Goal: Task Accomplishment & Management: Manage account settings

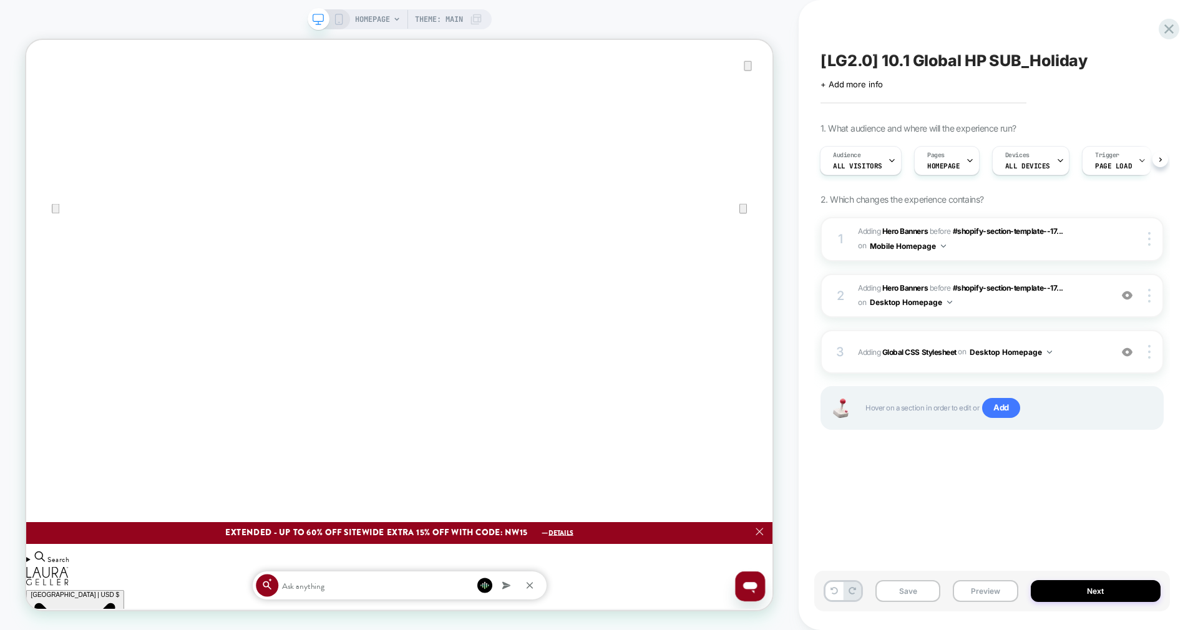
scroll to position [193, 0]
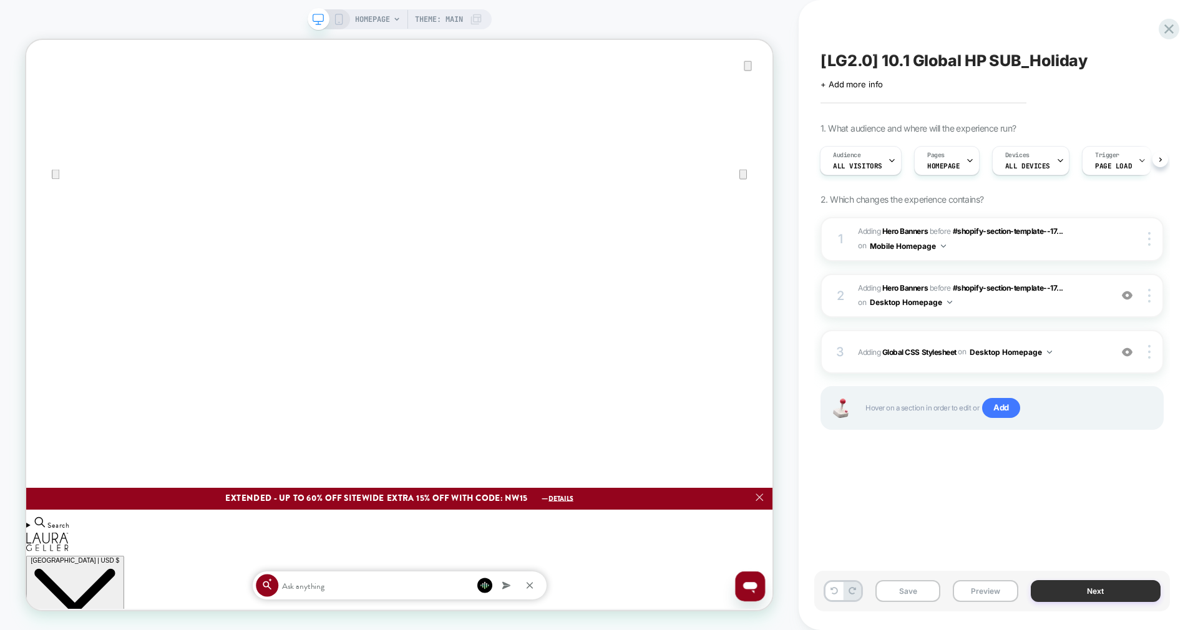
click at [1056, 586] on button "Next" at bounding box center [1096, 592] width 130 height 22
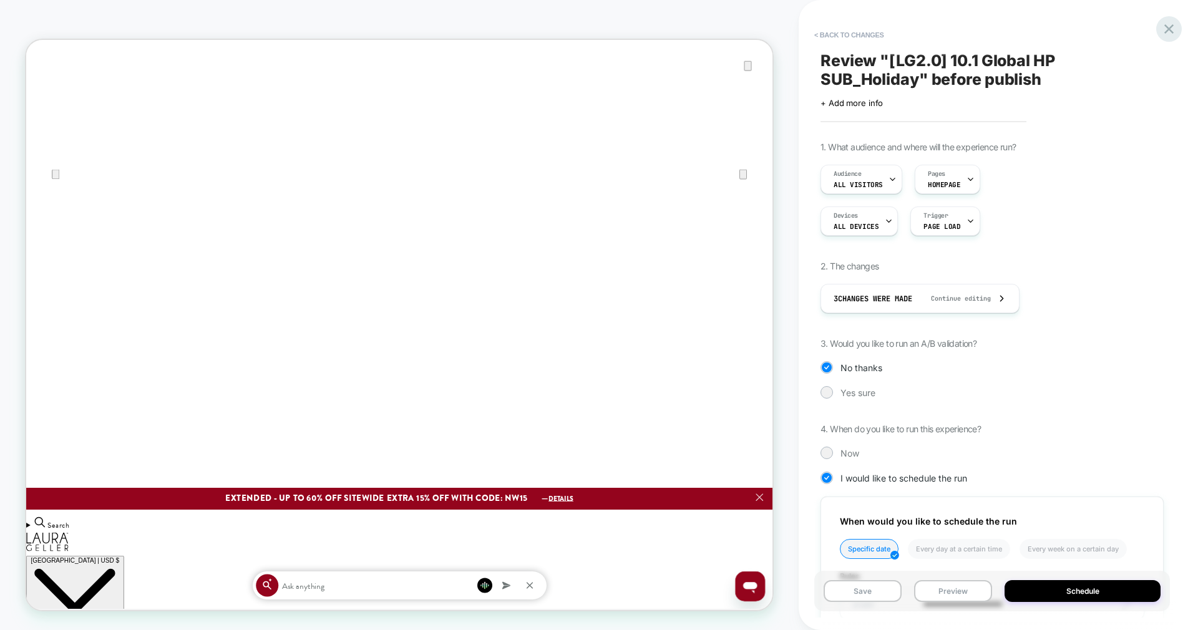
click at [1169, 31] on icon at bounding box center [1169, 29] width 17 height 17
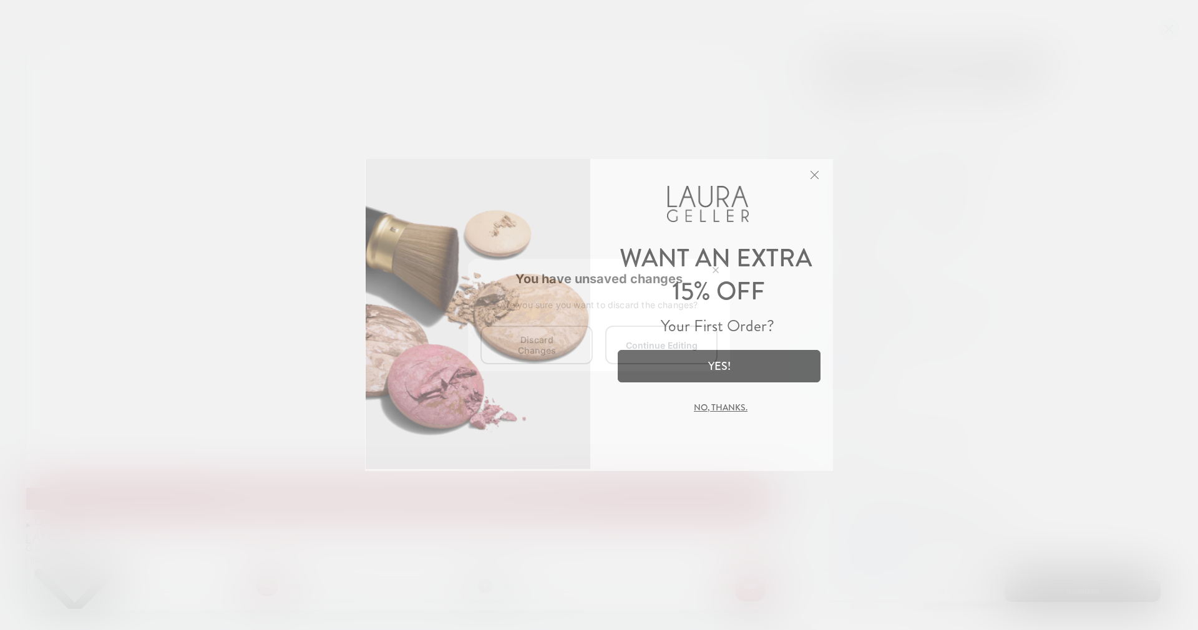
click at [541, 347] on img at bounding box center [478, 314] width 225 height 312
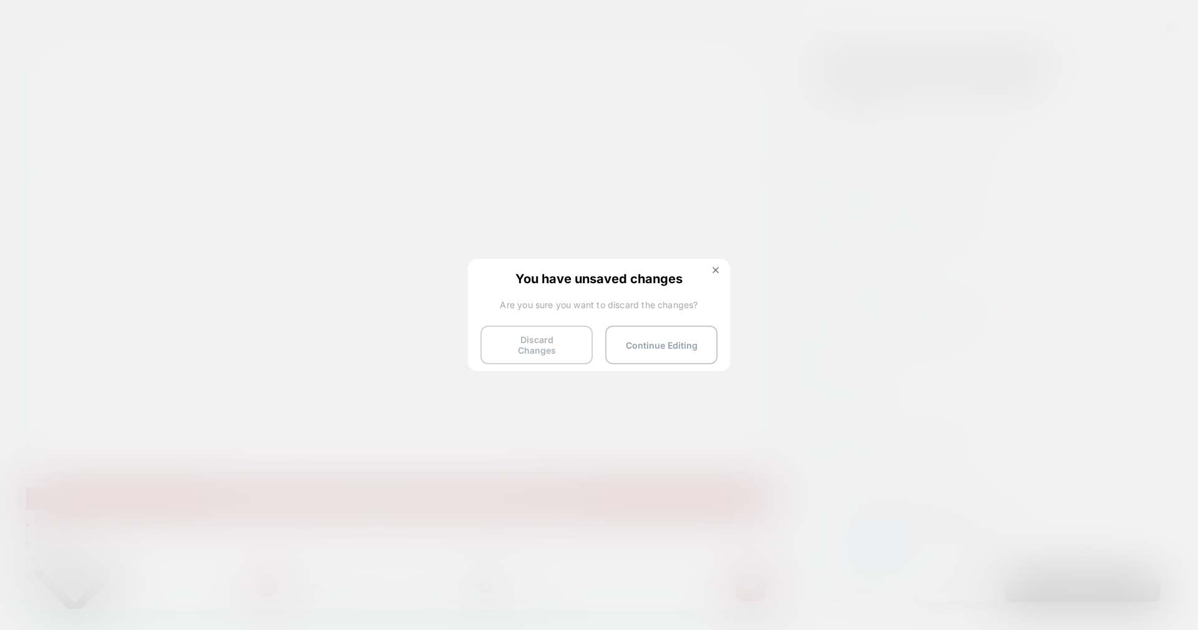
click at [538, 334] on button "Discard Changes" at bounding box center [537, 345] width 112 height 39
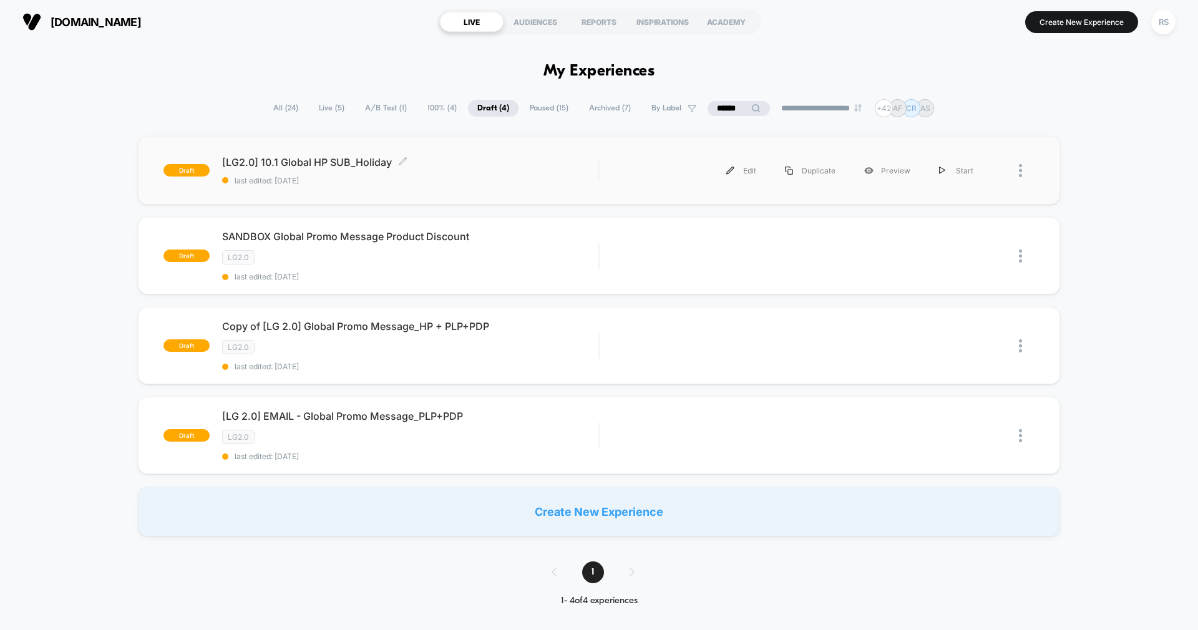
click at [499, 156] on span "[LG2.0] 10.1 Global HP SUB_Holiday Click to edit experience details" at bounding box center [410, 162] width 376 height 12
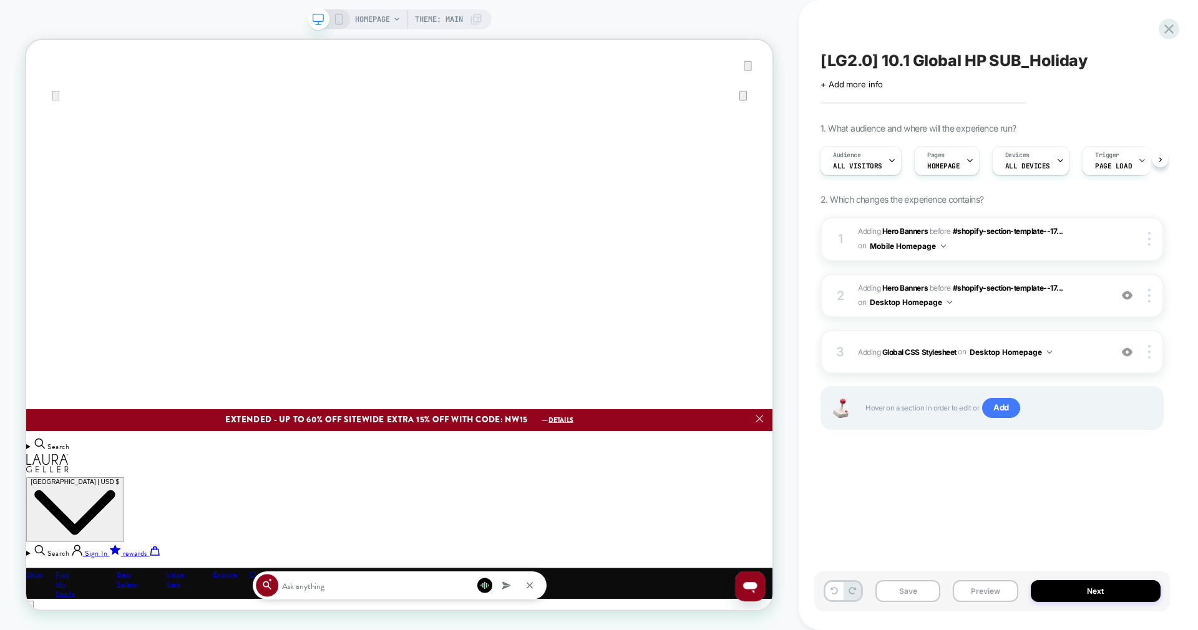
scroll to position [0, 1991]
click at [973, 589] on button "Preview" at bounding box center [985, 592] width 65 height 22
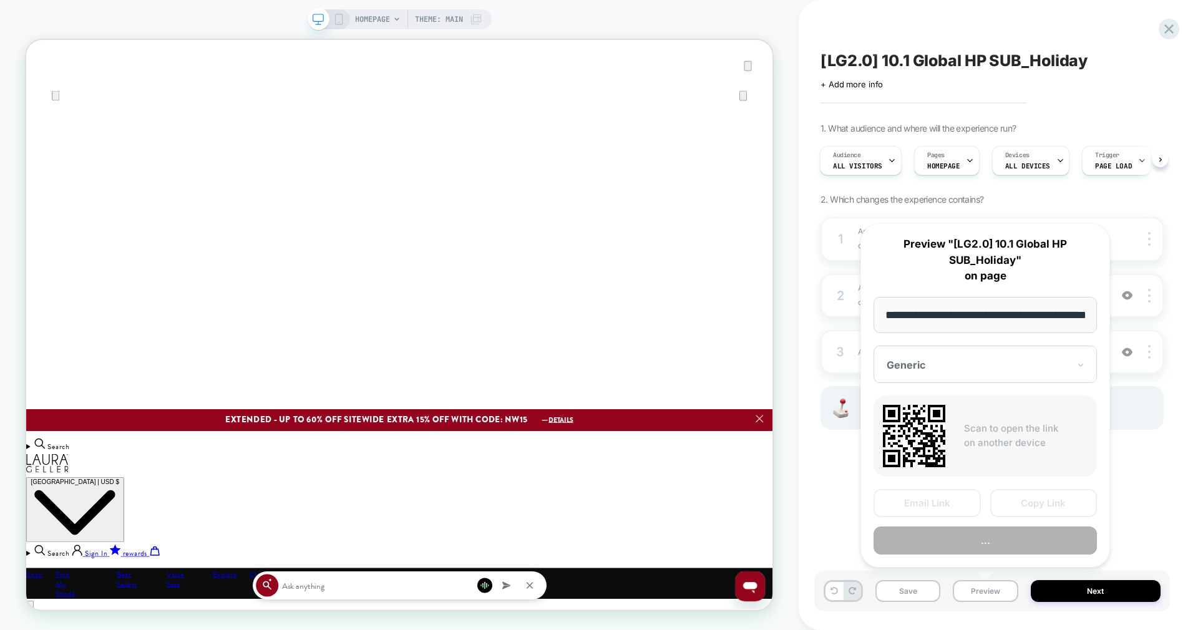
scroll to position [0, 44]
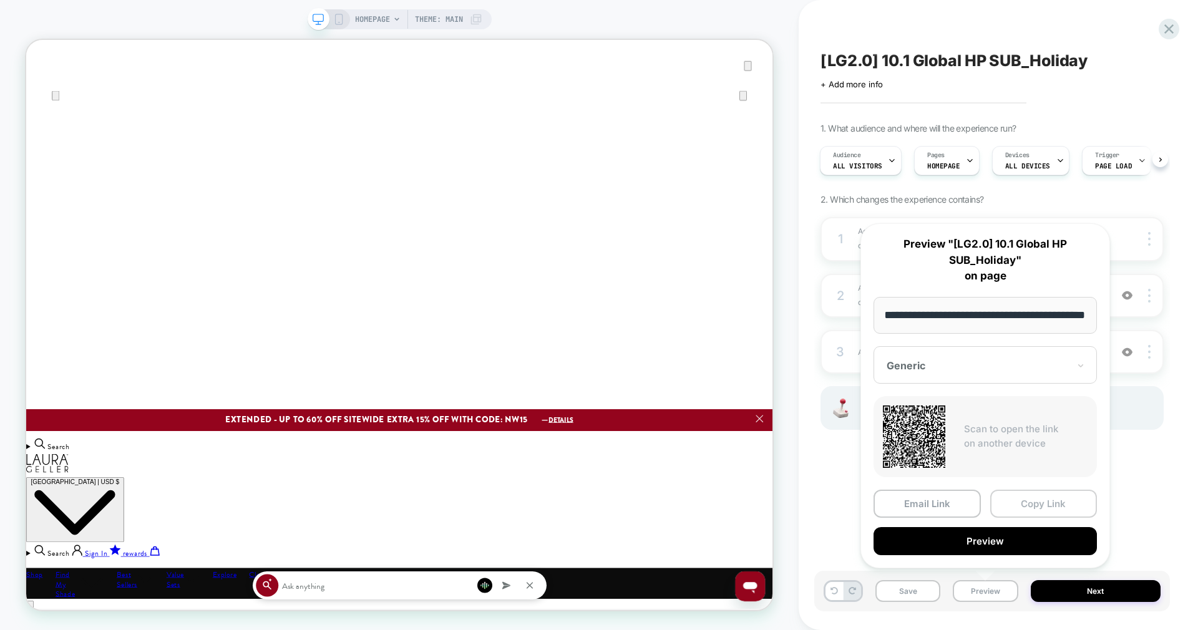
click at [1036, 504] on button "Copy Link" at bounding box center [1044, 504] width 107 height 28
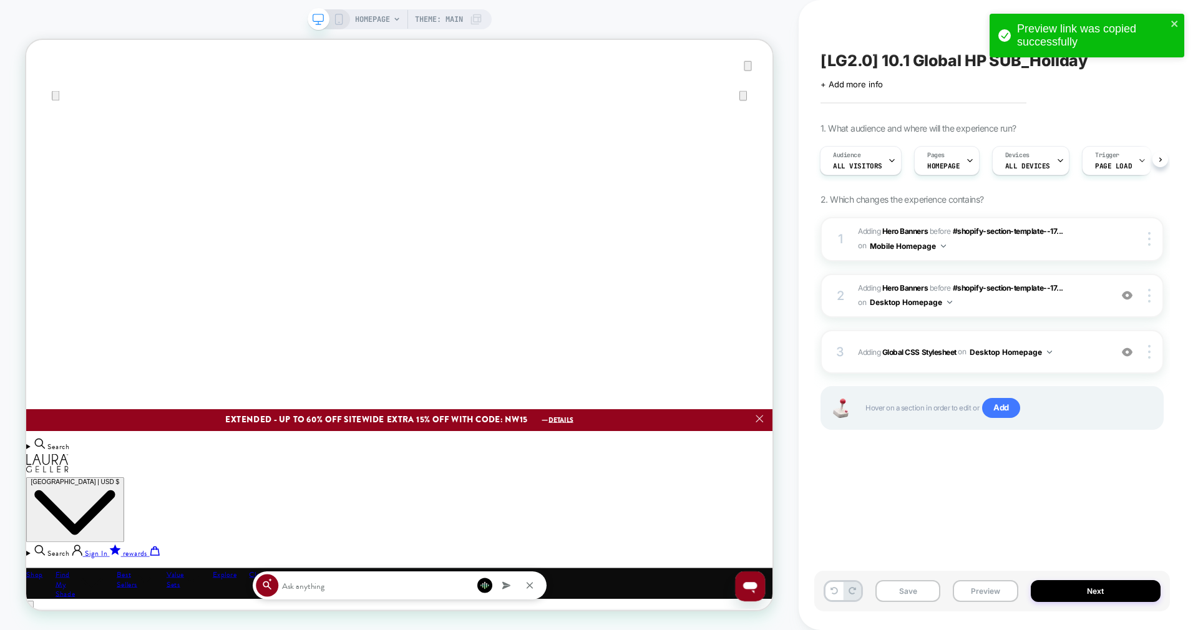
scroll to position [0, 0]
click at [996, 302] on span "#_loomi_addon_1754388218096_dup1756213016_dup1756995140_dup1758298731_dup175882…" at bounding box center [981, 296] width 247 height 29
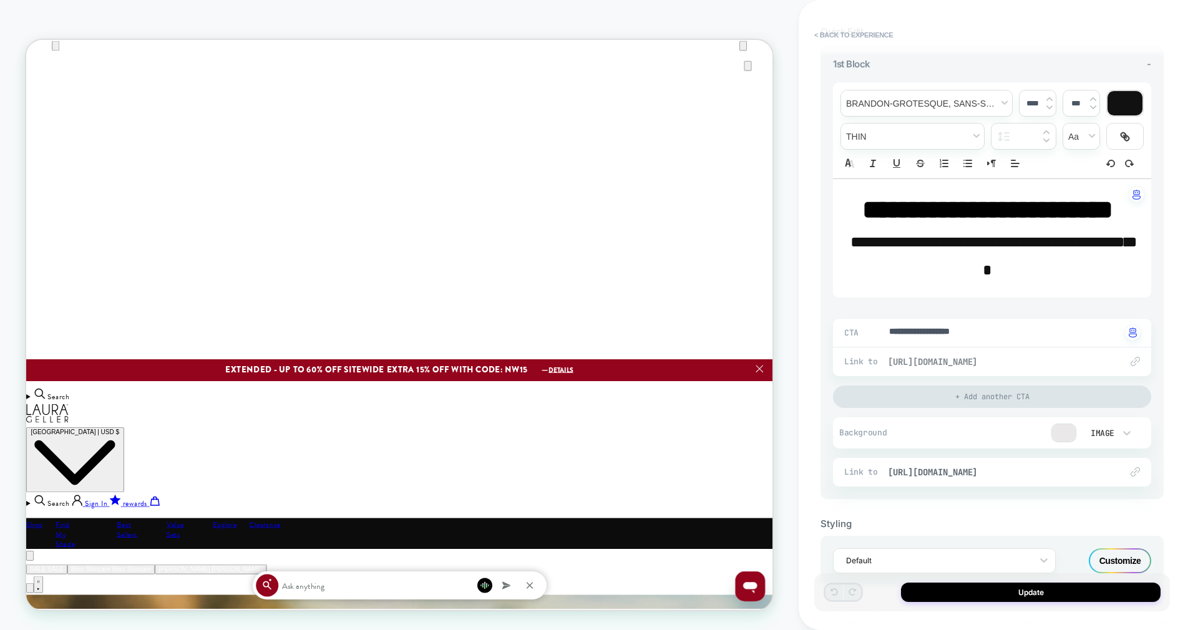
scroll to position [0, 996]
click at [949, 478] on span "https://www.laurageller.com/collections/holiday-gift-guide" at bounding box center [998, 472] width 221 height 11
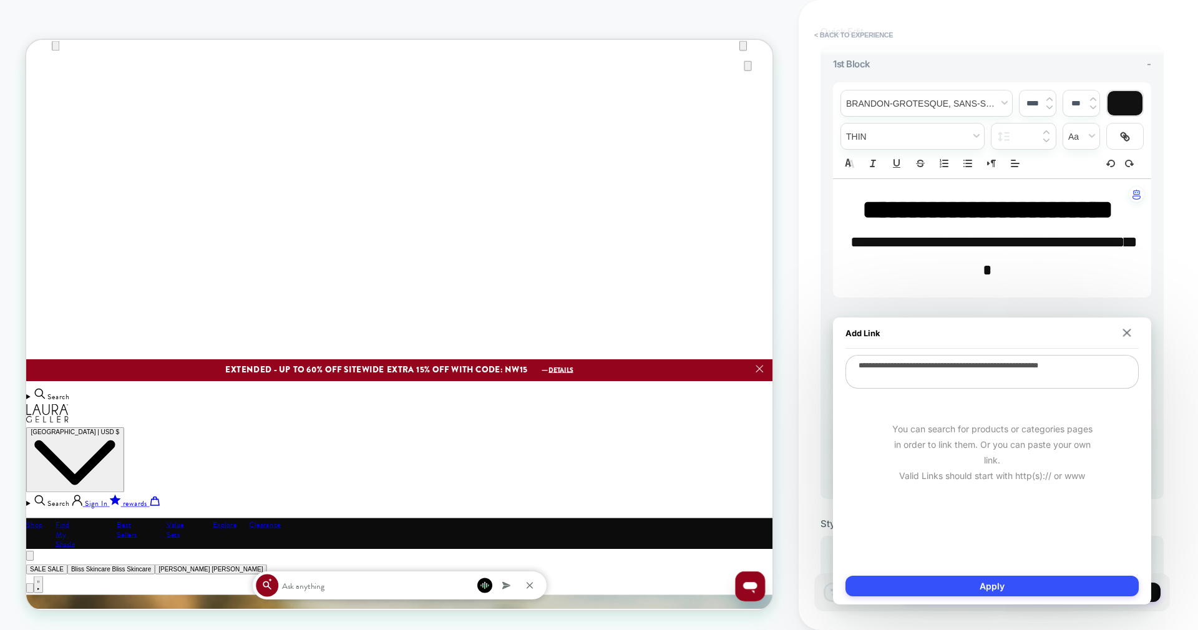
click at [959, 23] on div "**********" at bounding box center [992, 281] width 343 height 647
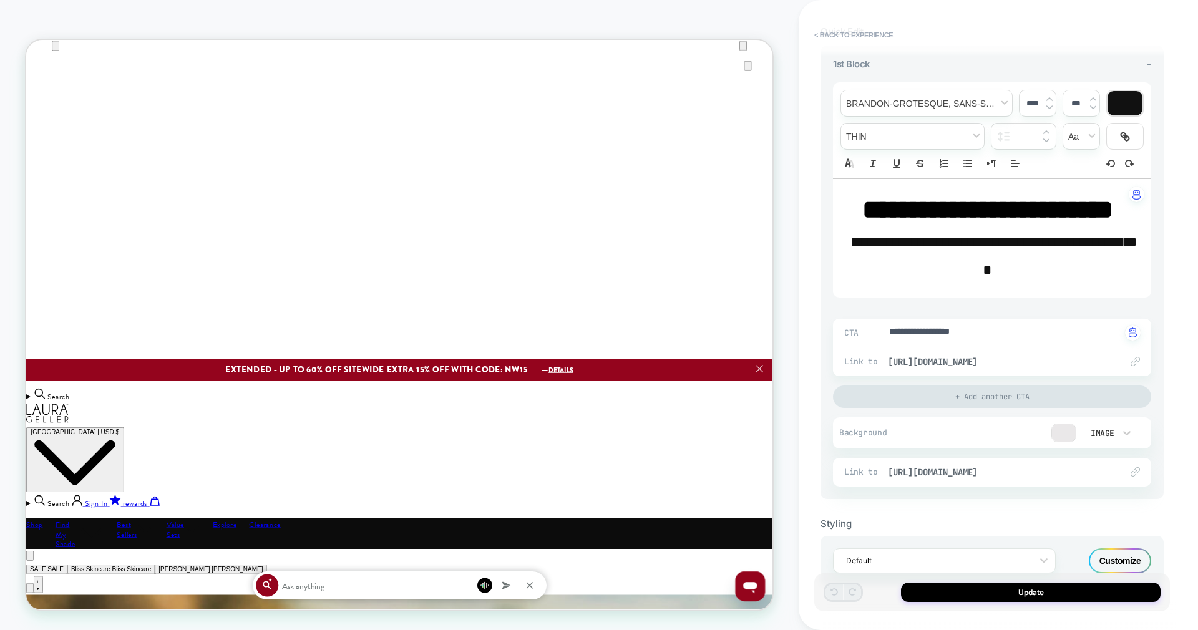
scroll to position [0, 1991]
click at [857, 34] on button "< Back to experience" at bounding box center [853, 35] width 91 height 20
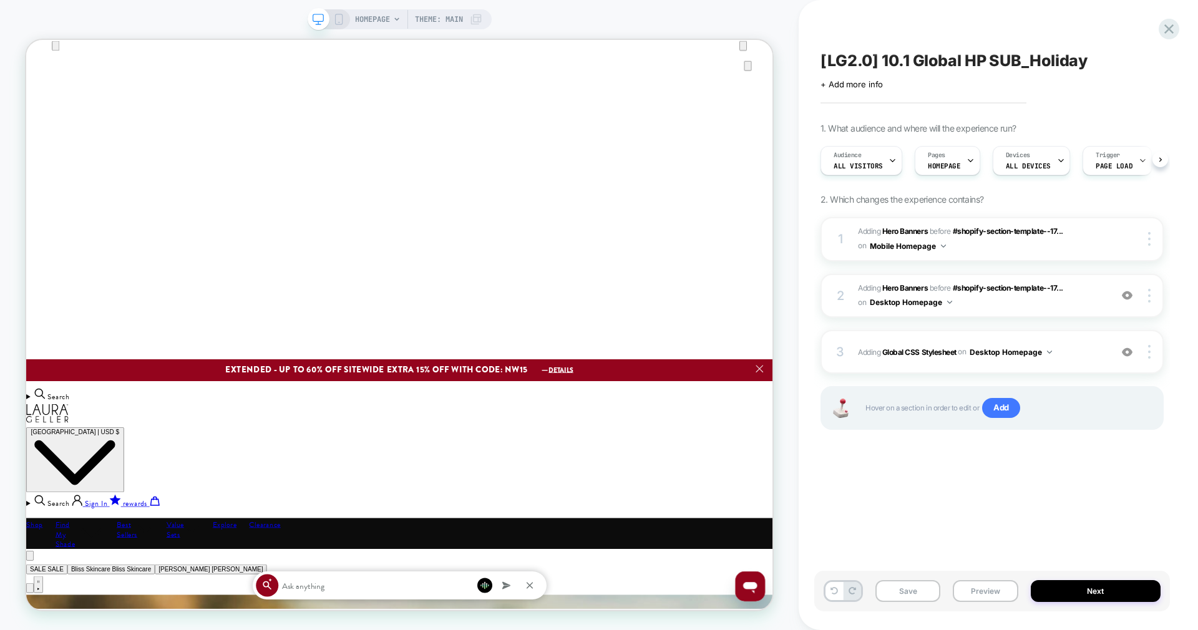
scroll to position [0, 1]
click at [341, 19] on rect at bounding box center [338, 19] width 7 height 10
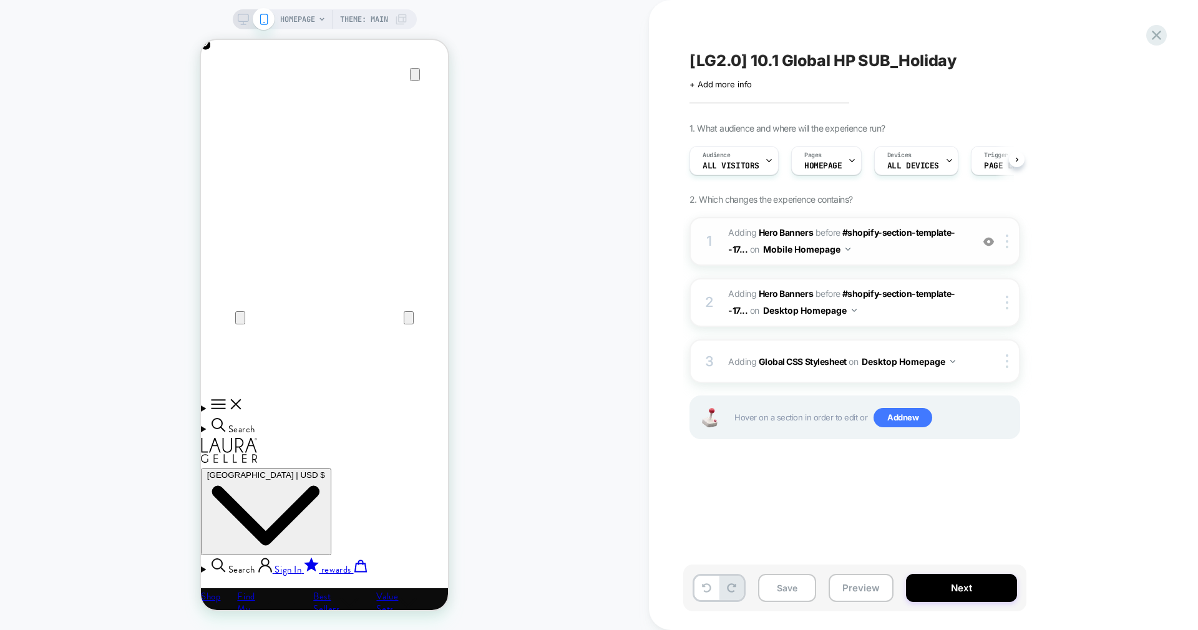
click at [871, 249] on span "#_loomi_addon_1754387659911_dup1756213016_dup1756995140_dup1758298731_dup175882…" at bounding box center [847, 242] width 238 height 34
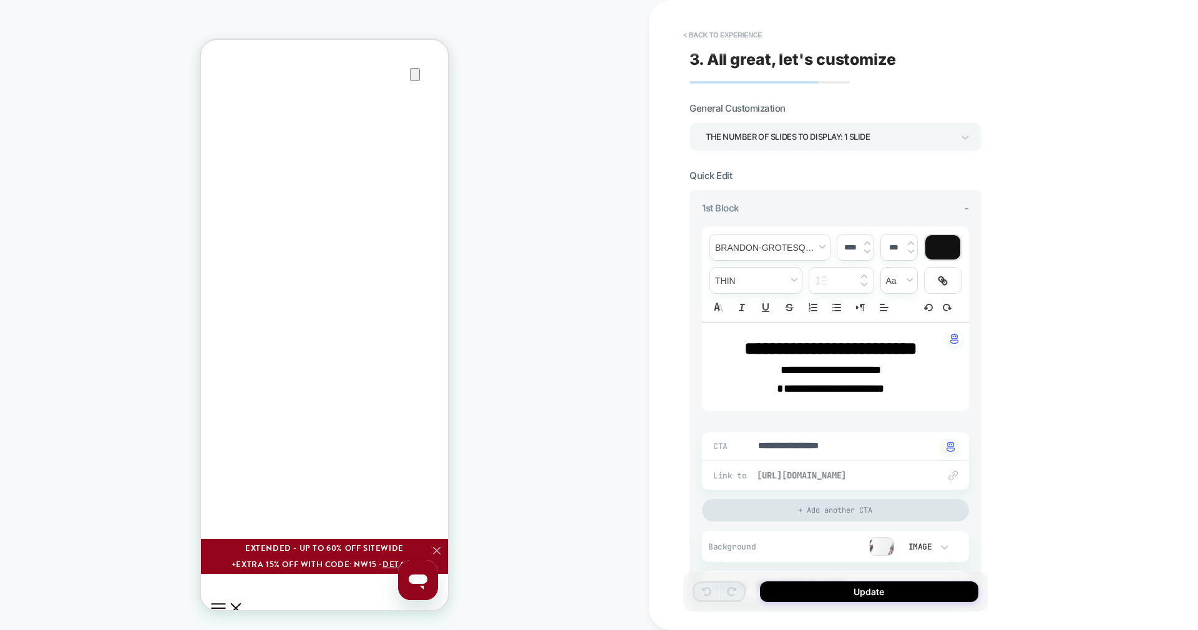
click at [866, 473] on span "https://www.laurageller.com/collections/holiday-gift-guide" at bounding box center [842, 475] width 170 height 11
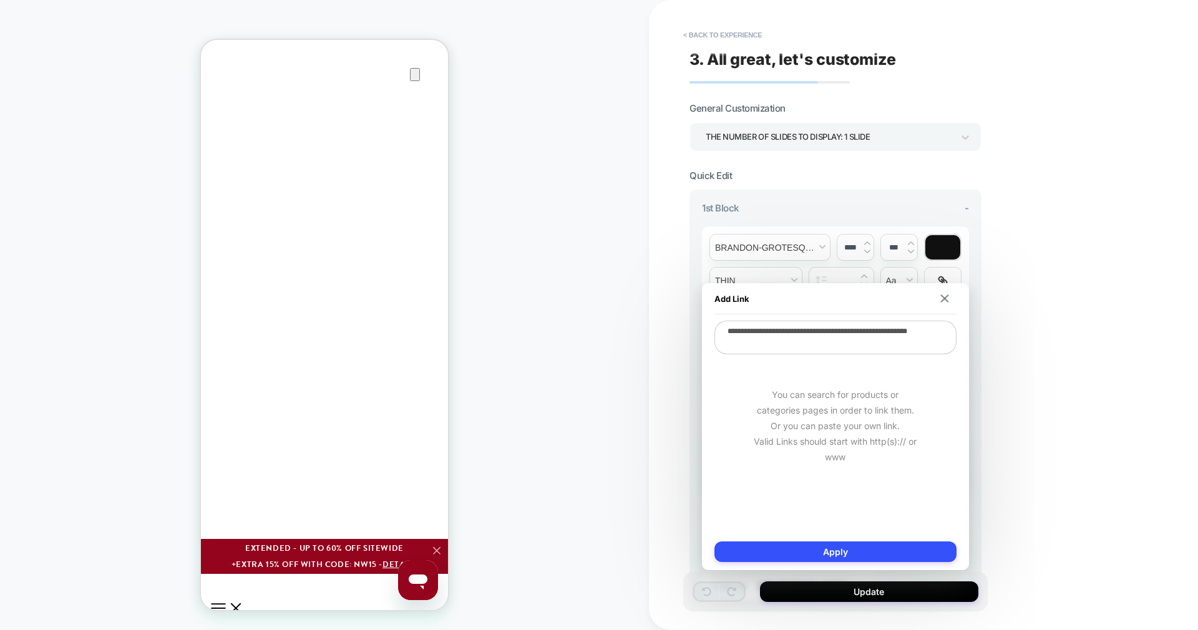
scroll to position [366, 0]
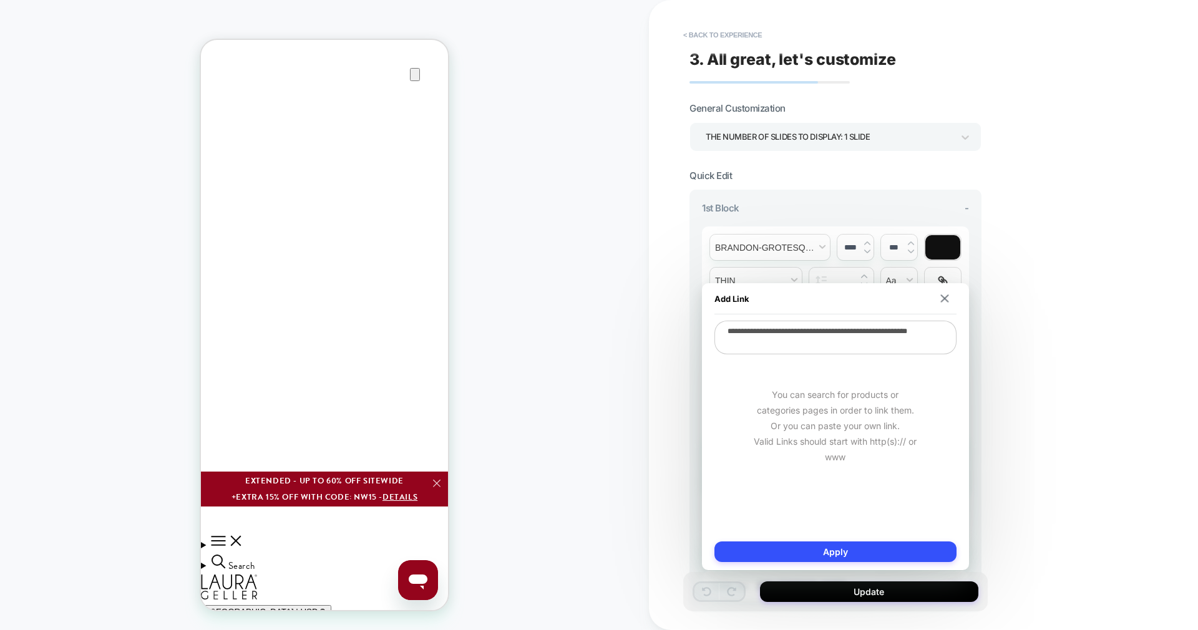
type textarea "*"
click at [1074, 433] on div "**********" at bounding box center [923, 315] width 549 height 630
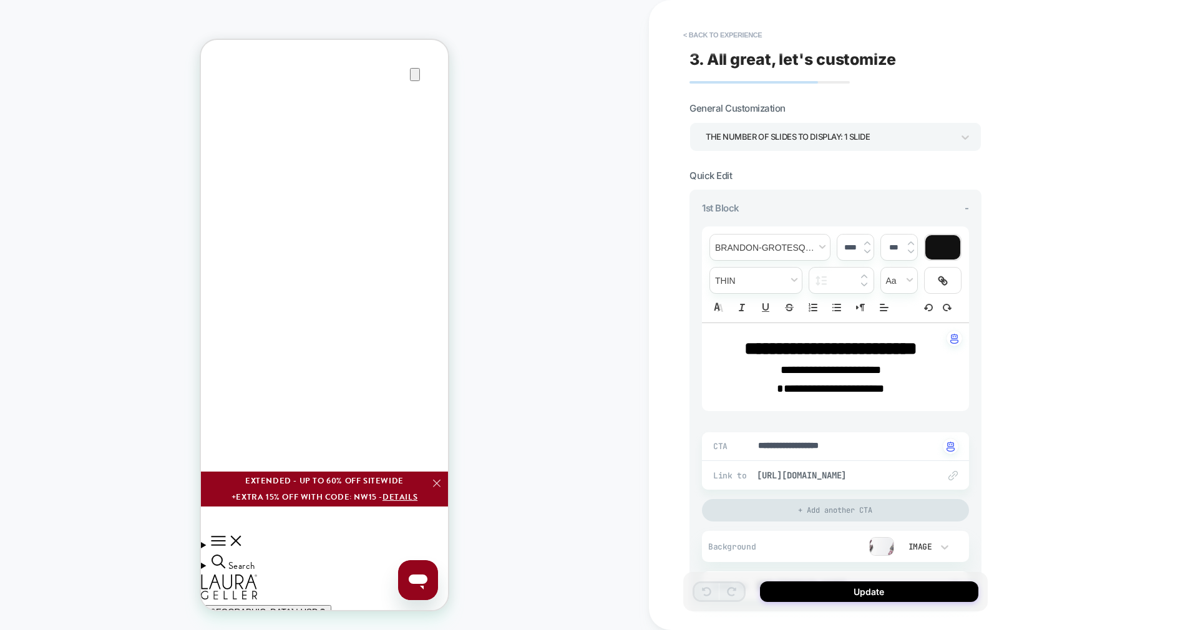
scroll to position [142, 0]
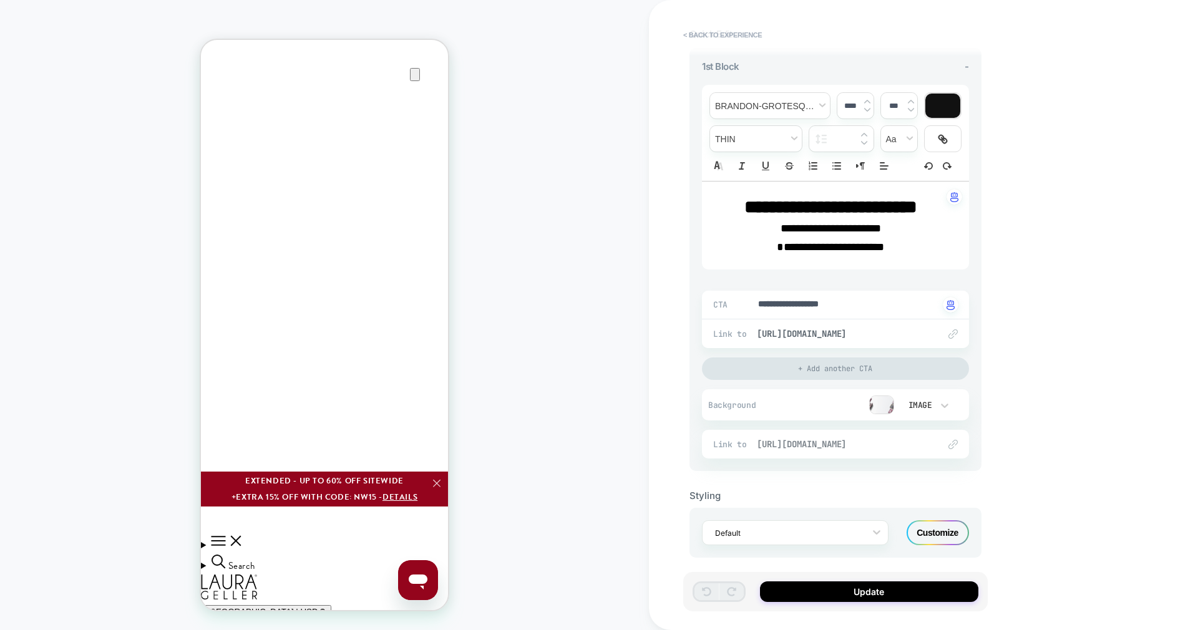
click at [878, 444] on span "https://www.laurageller.com/collections/holiday-gift-guide" at bounding box center [842, 444] width 170 height 11
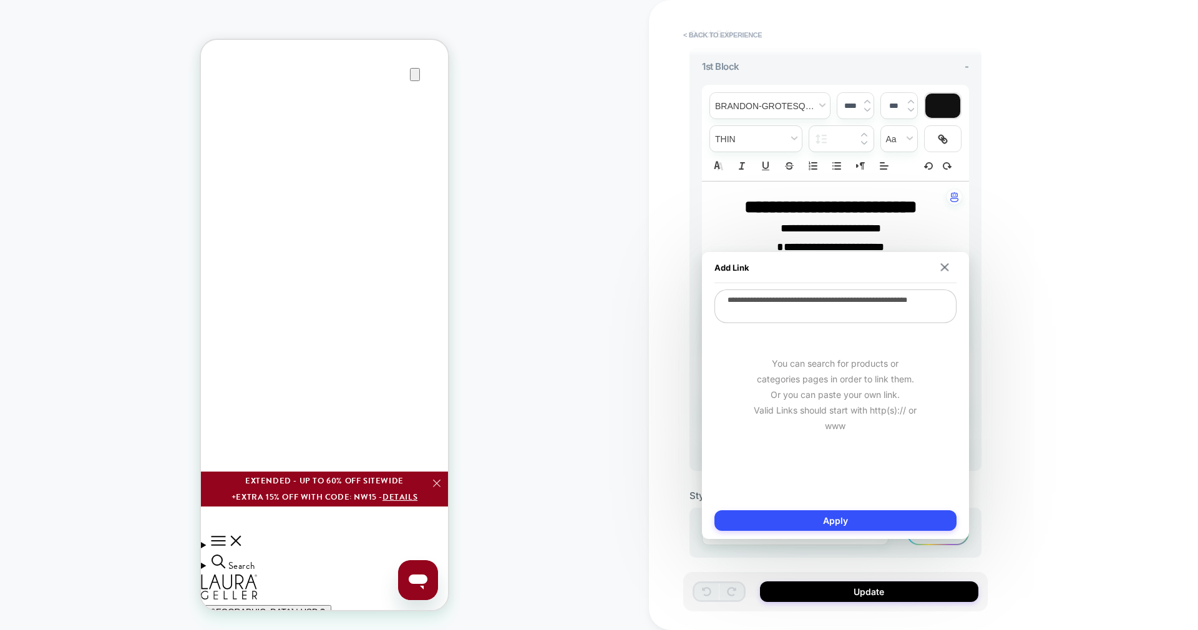
click at [999, 412] on div "**********" at bounding box center [923, 315] width 549 height 630
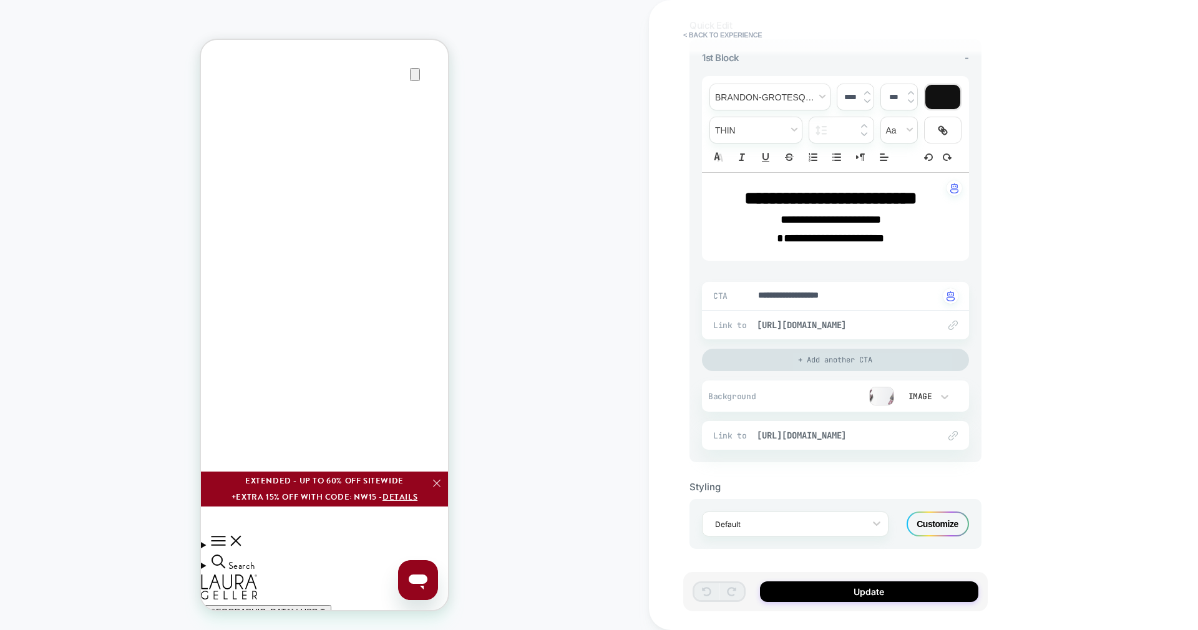
scroll to position [0, 0]
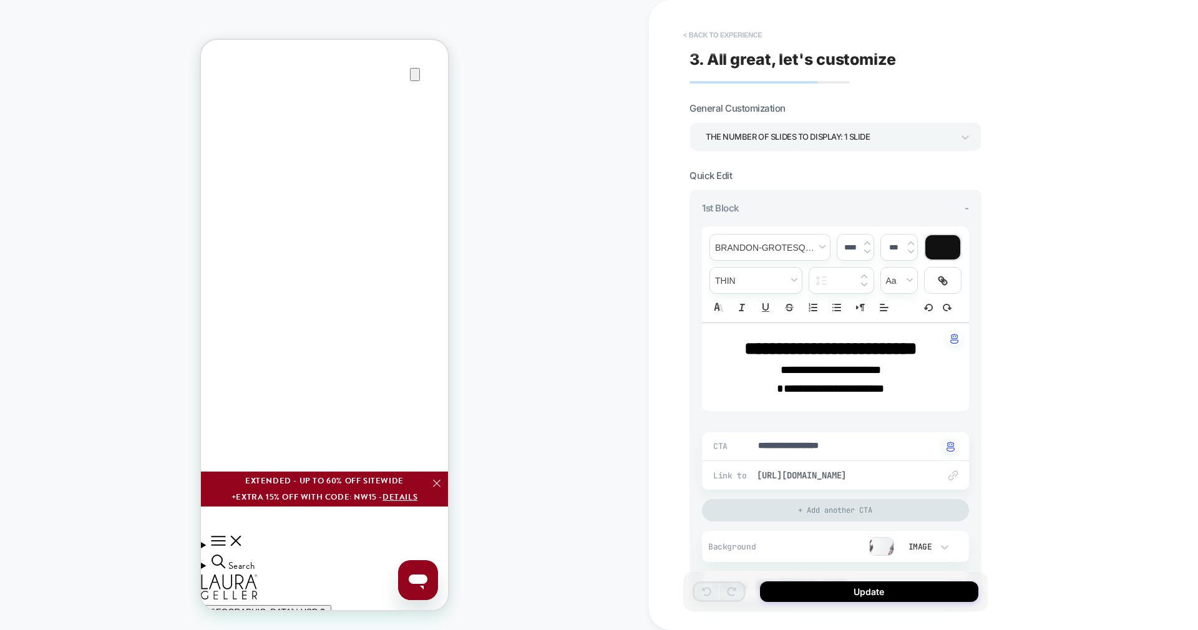
click at [729, 31] on button "< Back to experience" at bounding box center [722, 35] width 91 height 20
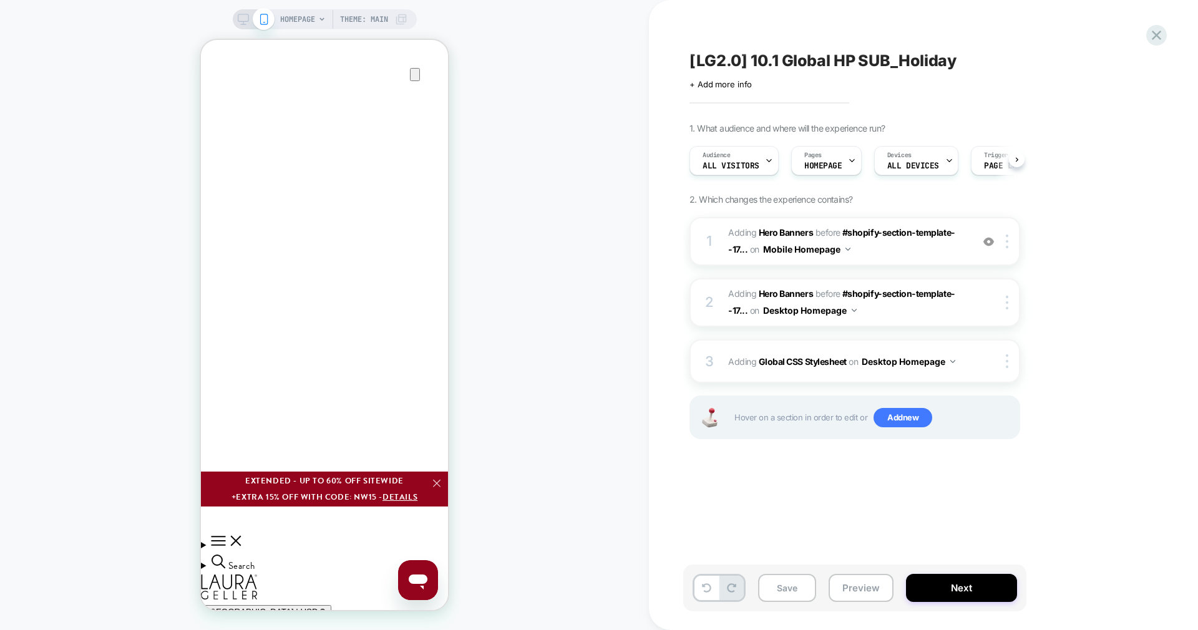
scroll to position [0, 1]
click at [808, 586] on button "Save" at bounding box center [787, 588] width 58 height 28
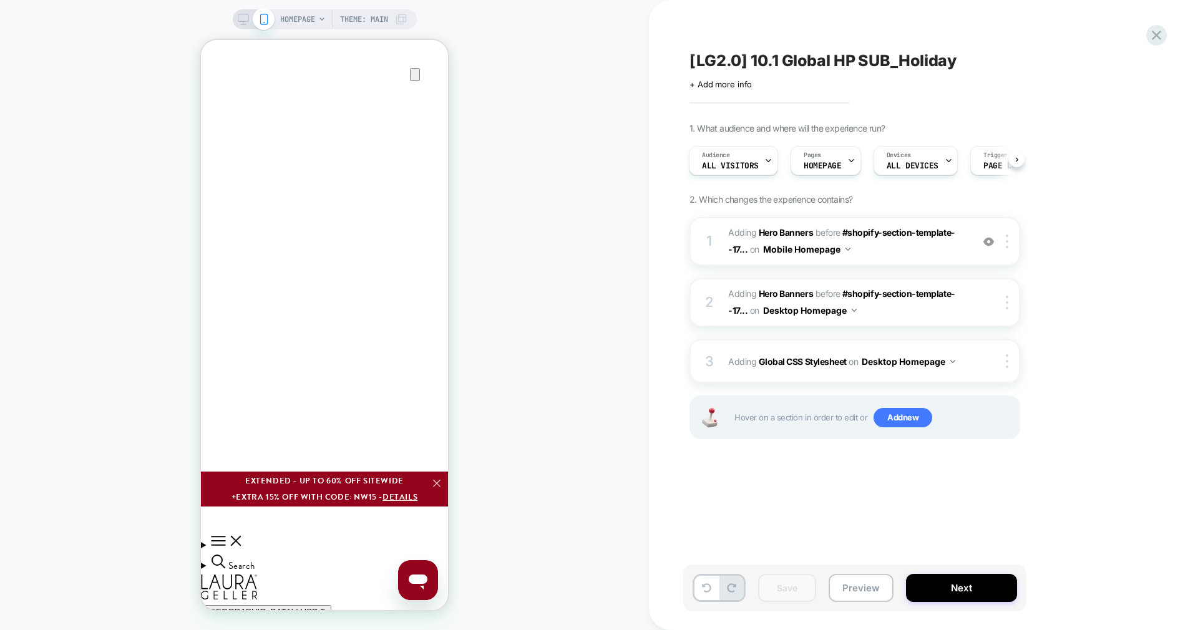
click at [972, 503] on div "[LG2.0] 10.1 Global HP SUB_Holiday Click to edit experience details + Add more …" at bounding box center [918, 314] width 468 height 605
click at [943, 589] on button "Next" at bounding box center [961, 588] width 111 height 28
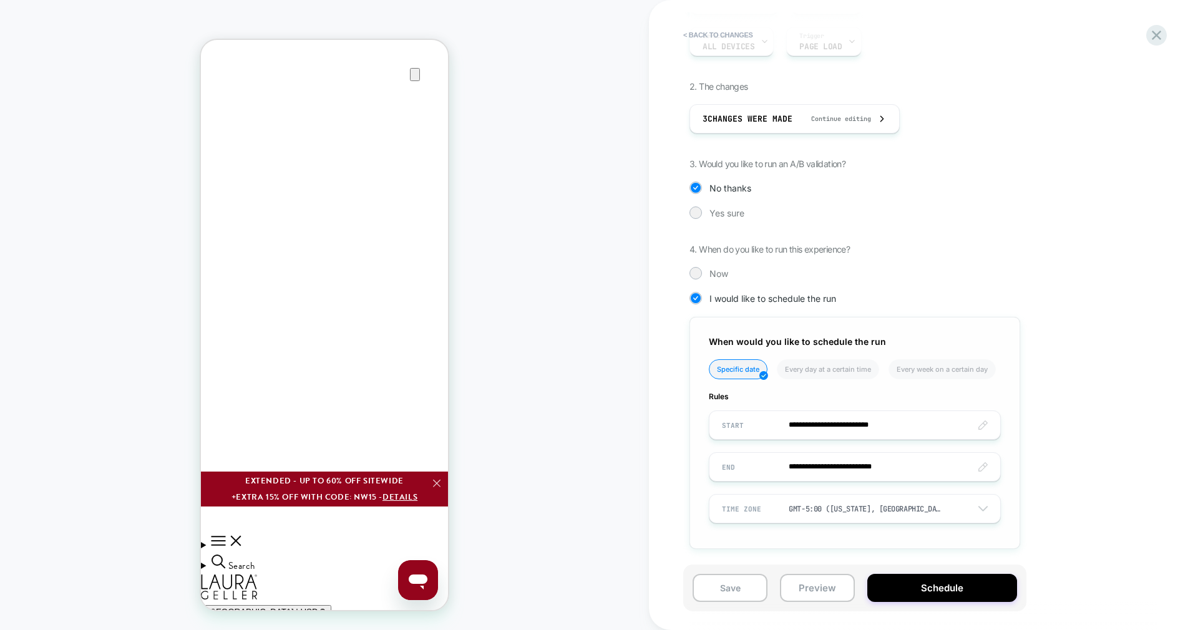
scroll to position [0, 494]
click at [866, 431] on input "**********" at bounding box center [855, 425] width 291 height 29
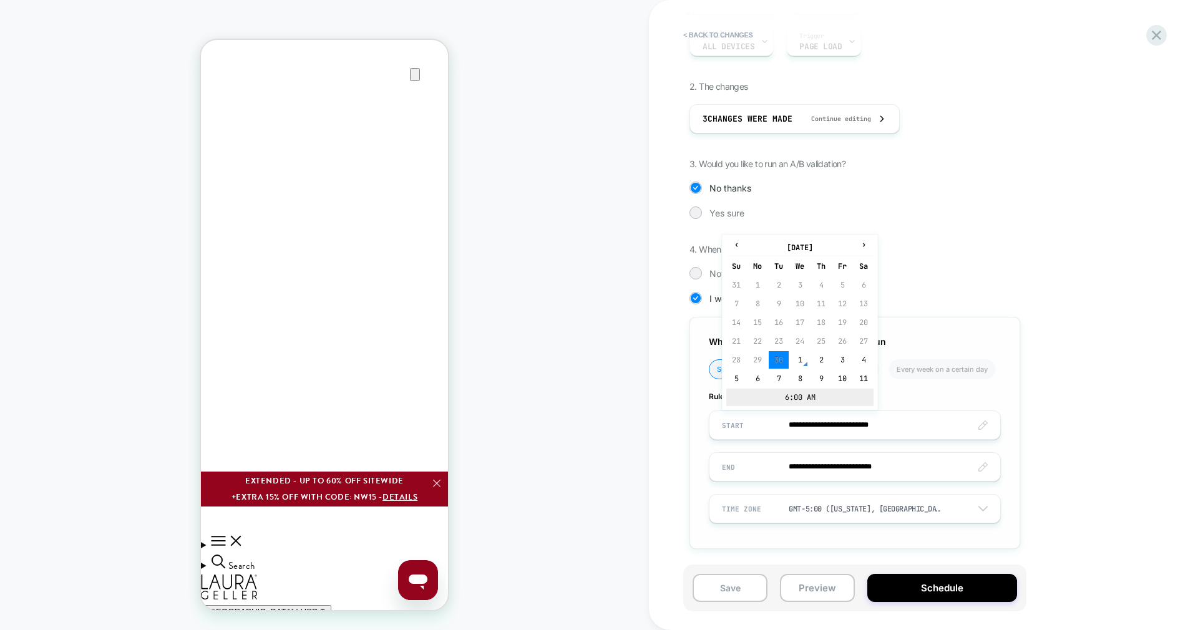
click at [837, 399] on td "6:00 AM" at bounding box center [800, 397] width 147 height 17
click at [827, 402] on span "▼" at bounding box center [827, 390] width 25 height 25
click at [781, 402] on span "▼" at bounding box center [773, 390] width 25 height 25
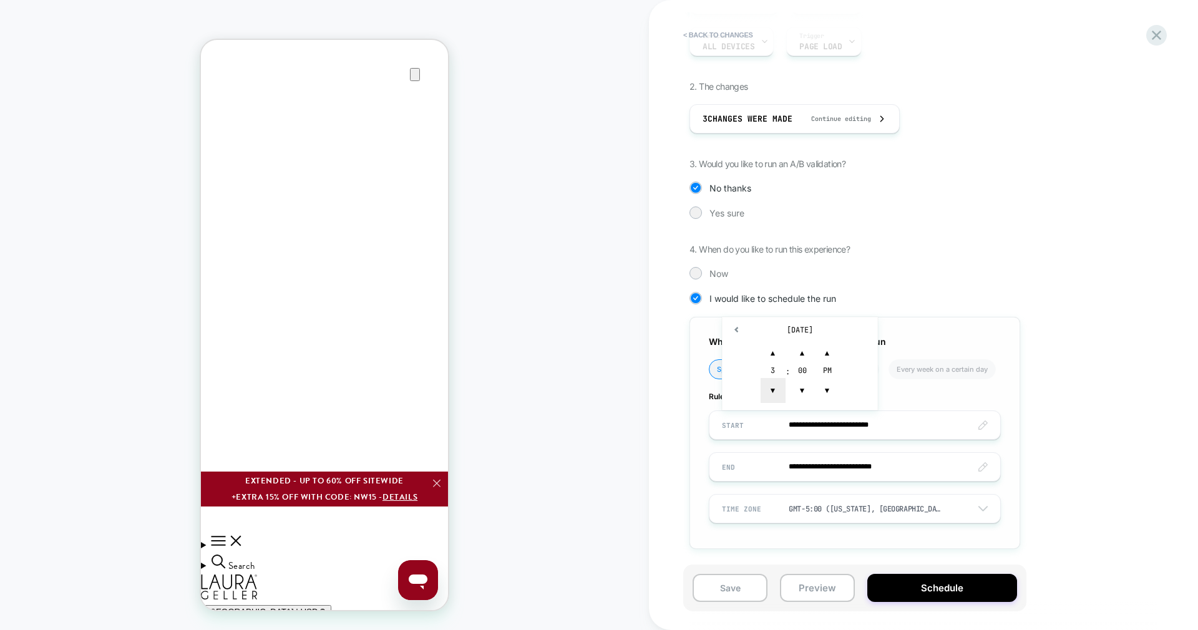
click at [781, 402] on span "▼" at bounding box center [773, 390] width 25 height 25
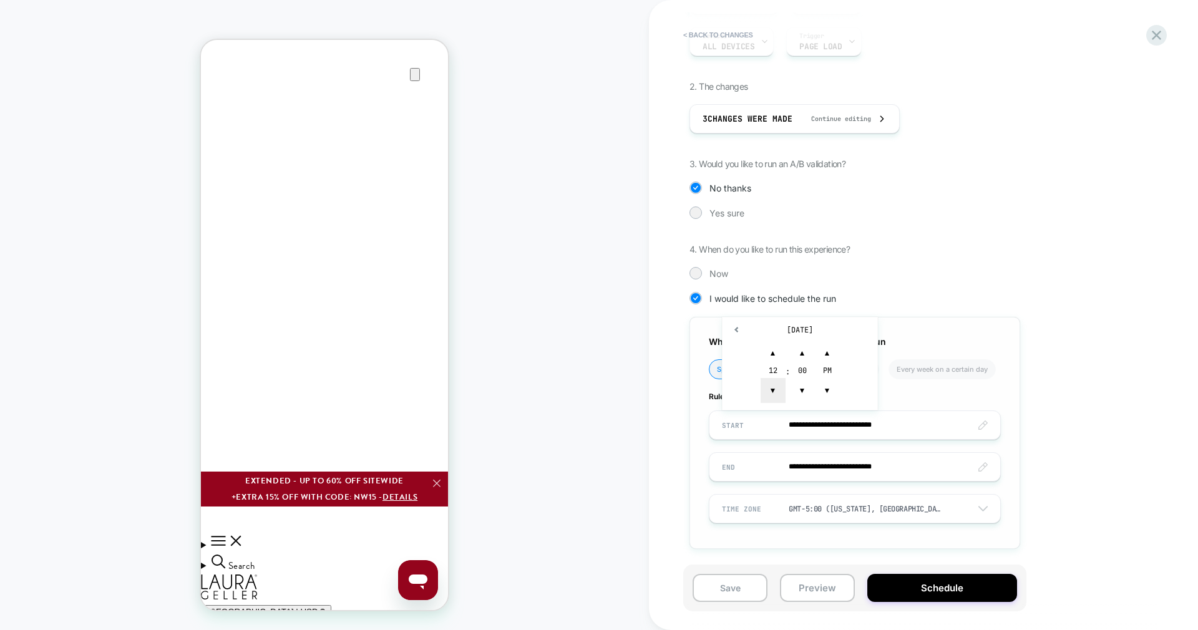
click at [781, 402] on span "▼" at bounding box center [773, 390] width 25 height 25
click at [810, 399] on span "▼" at bounding box center [802, 390] width 25 height 25
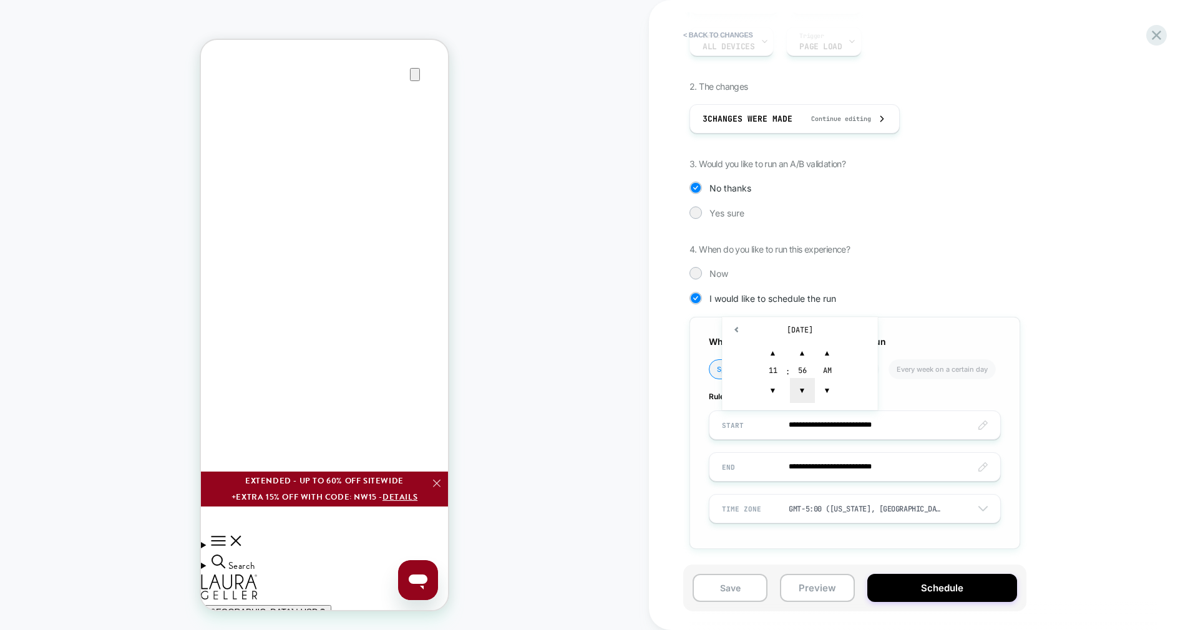
click at [810, 399] on span "▼" at bounding box center [802, 390] width 25 height 25
type input "**********"
click at [1130, 429] on div "**********" at bounding box center [918, 265] width 456 height 606
click at [941, 468] on input "**********" at bounding box center [855, 467] width 291 height 29
click at [984, 473] on input "**********" at bounding box center [855, 467] width 291 height 29
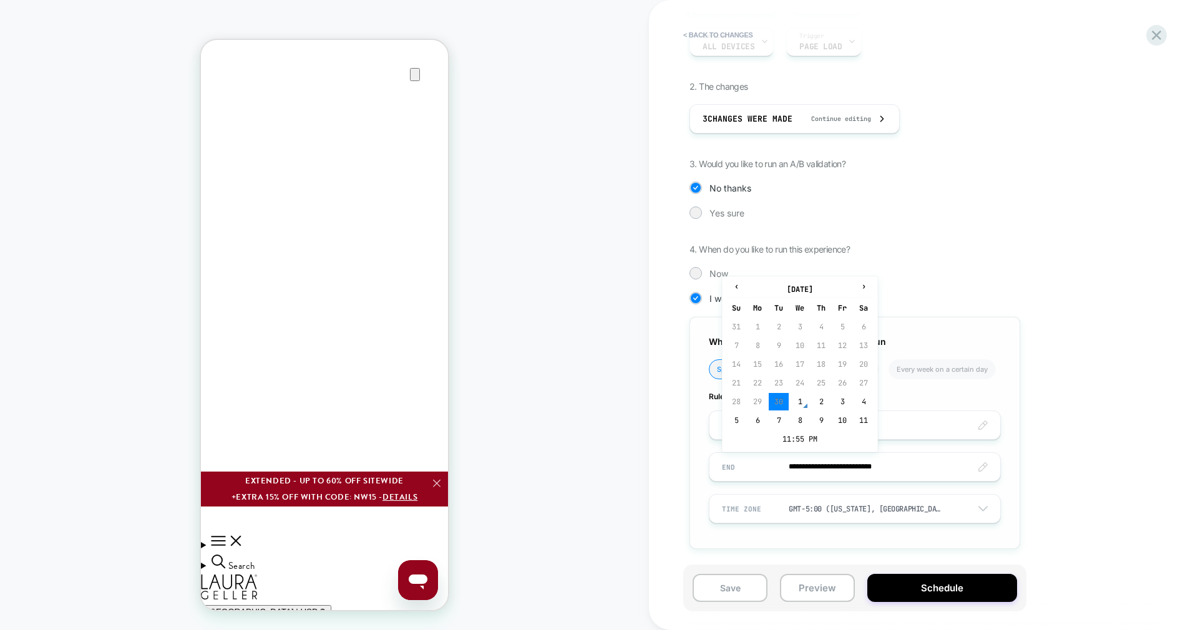
scroll to position [0, 494]
click at [983, 467] on input "**********" at bounding box center [855, 467] width 291 height 29
click at [1070, 467] on div "**********" at bounding box center [918, 265] width 456 height 606
click at [836, 468] on input "**********" at bounding box center [855, 467] width 291 height 29
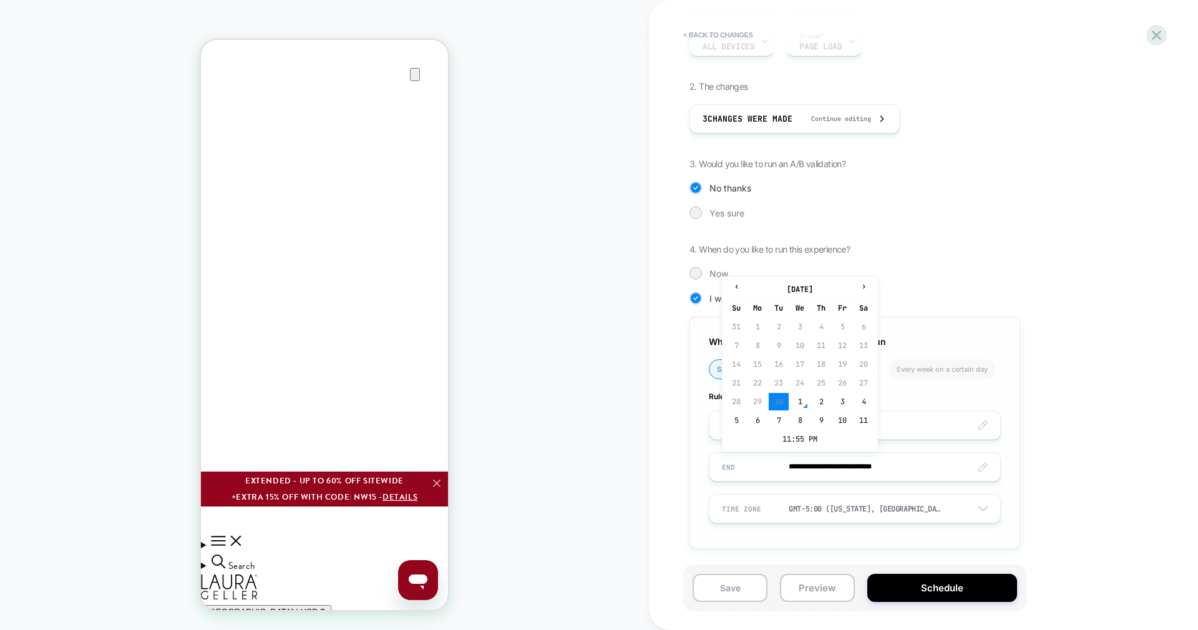
click at [732, 465] on input "**********" at bounding box center [855, 467] width 291 height 29
click at [866, 288] on span "›" at bounding box center [864, 287] width 19 height 10
click at [750, 382] on td "20" at bounding box center [758, 383] width 20 height 17
click at [870, 468] on input "**********" at bounding box center [855, 467] width 291 height 29
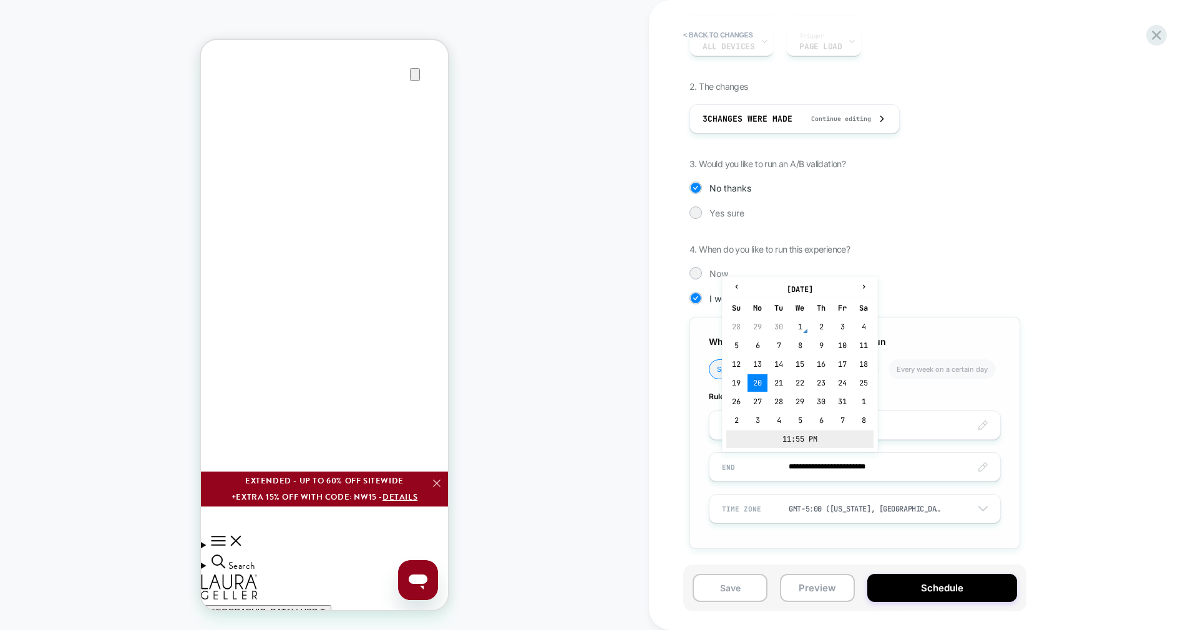
click at [827, 431] on td "11:55 PM" at bounding box center [800, 439] width 147 height 17
click at [832, 433] on span "▼" at bounding box center [827, 432] width 25 height 25
click at [773, 435] on span "▼" at bounding box center [773, 432] width 25 height 25
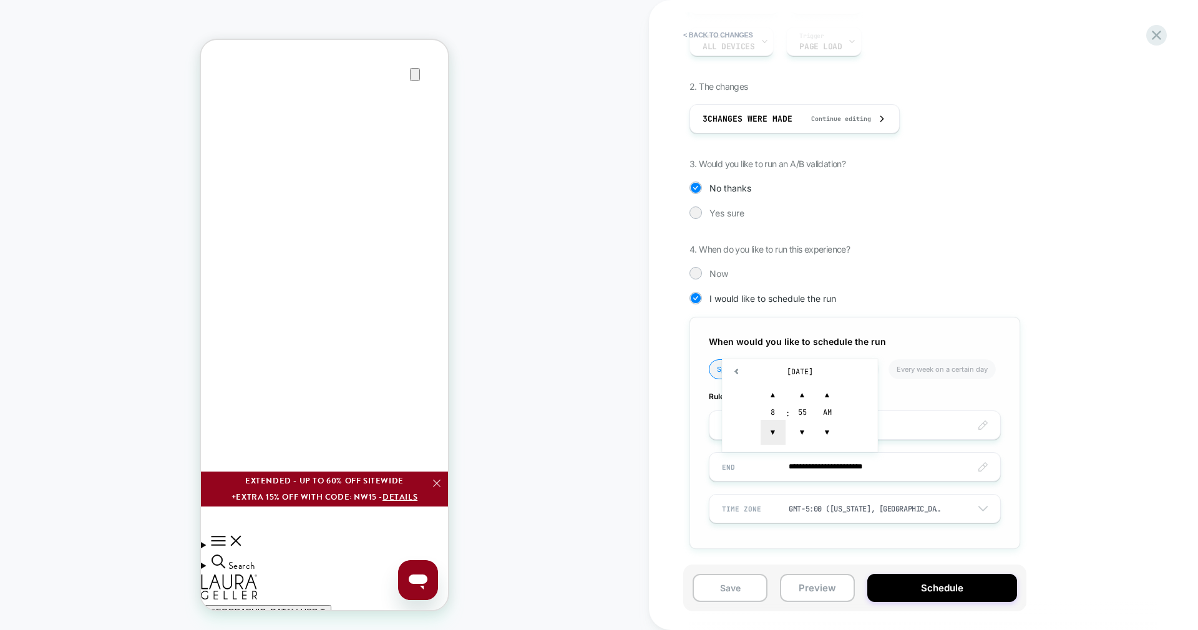
click at [773, 435] on span "▼" at bounding box center [773, 432] width 25 height 25
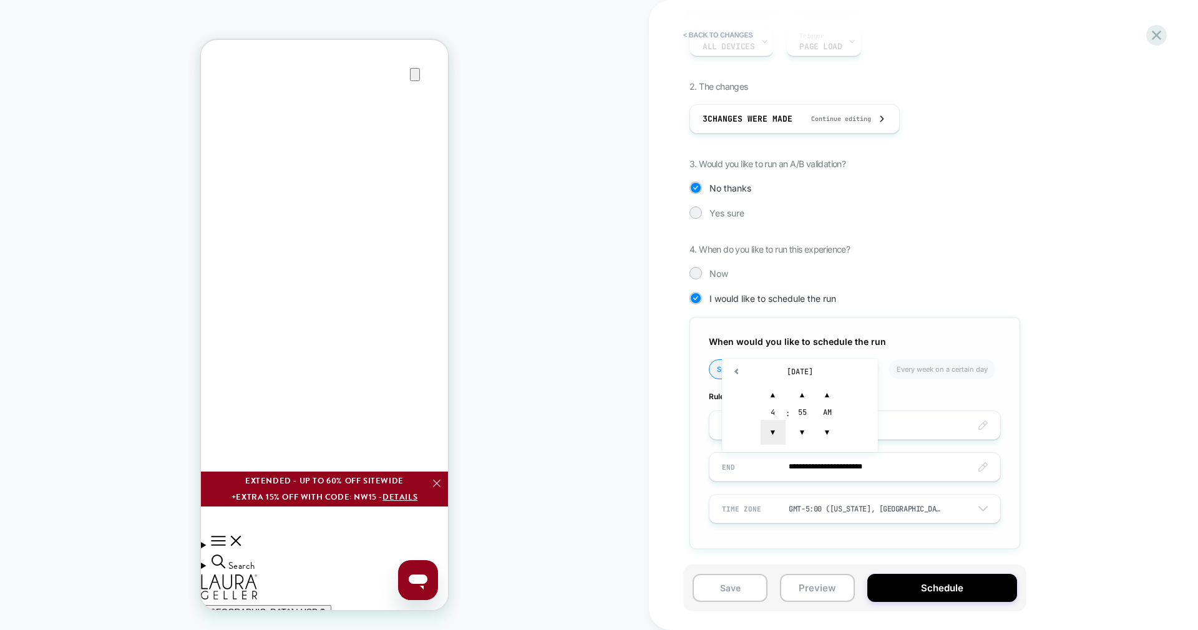
scroll to position [0, 494]
click at [780, 383] on span "▲" at bounding box center [773, 395] width 25 height 25
click at [810, 428] on span "▼" at bounding box center [802, 432] width 25 height 25
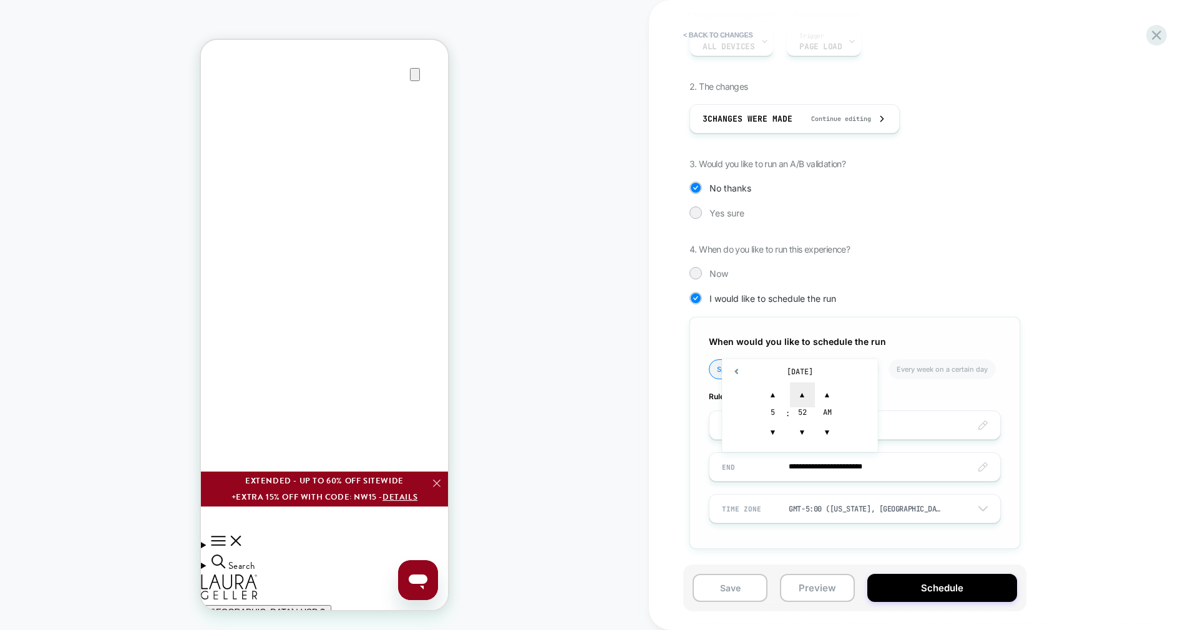
click at [808, 398] on span "▲" at bounding box center [802, 395] width 25 height 25
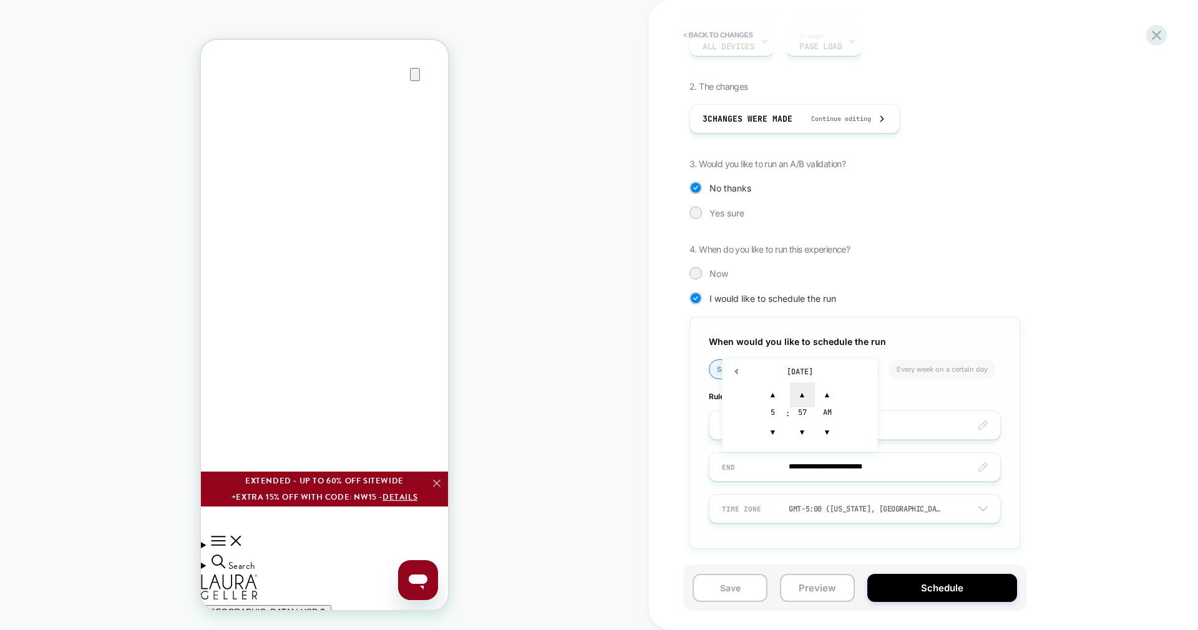
click at [808, 398] on span "▲" at bounding box center [802, 395] width 25 height 25
type input "**********"
click at [1089, 434] on div "**********" at bounding box center [918, 265] width 456 height 606
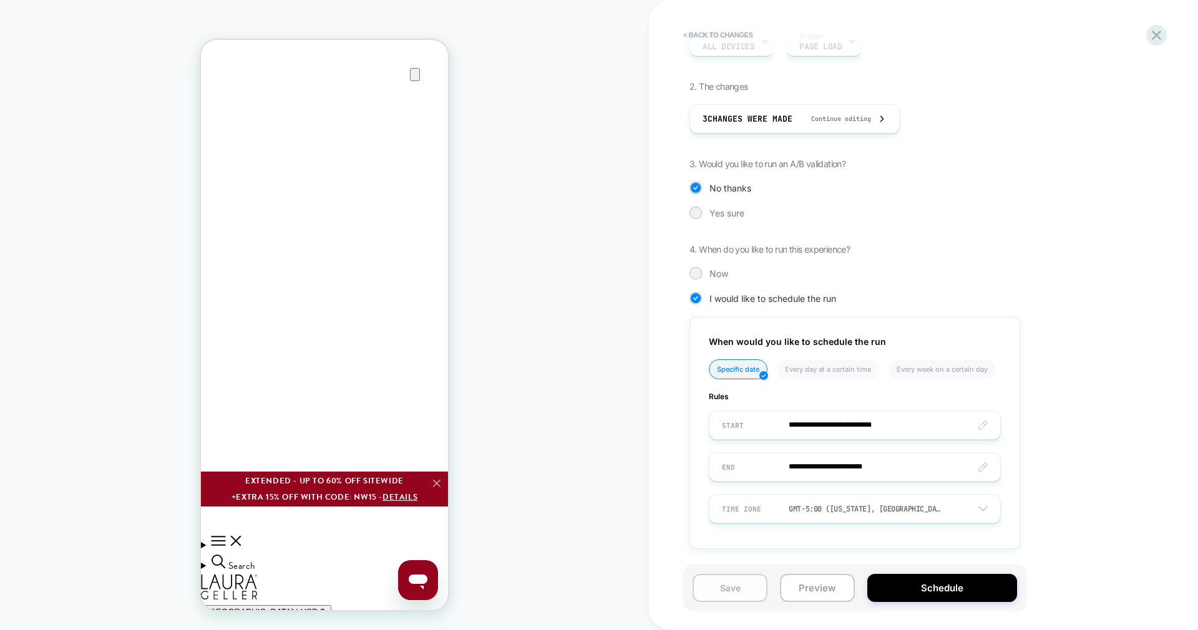
click at [735, 584] on button "Save" at bounding box center [730, 588] width 75 height 28
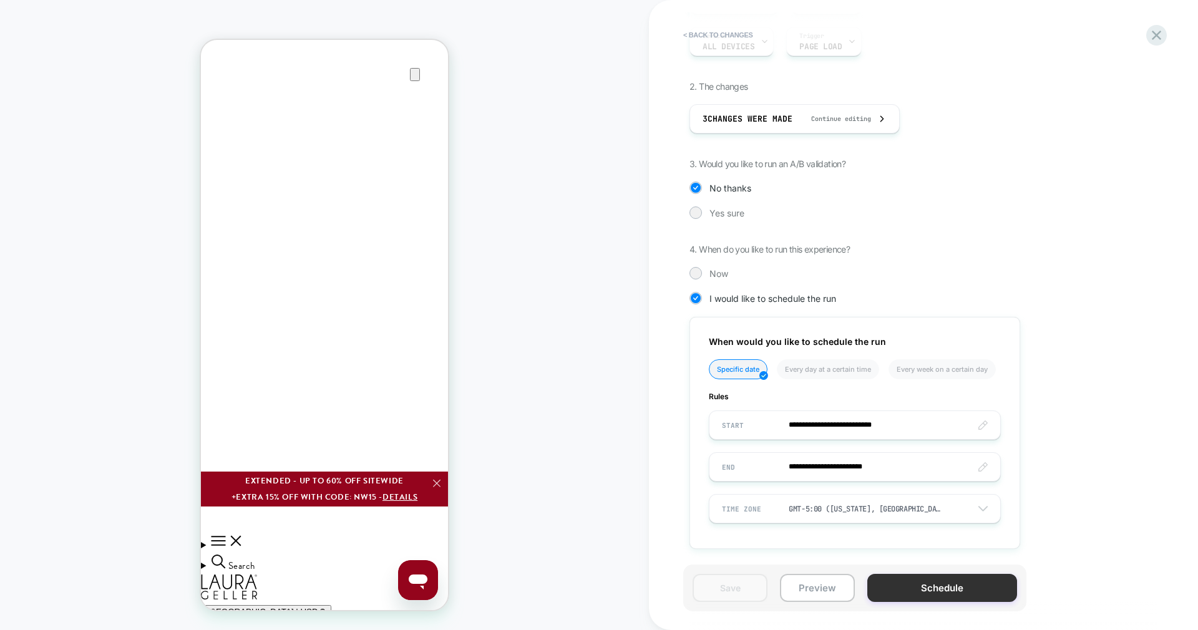
click at [958, 597] on button "Schedule" at bounding box center [943, 588] width 150 height 28
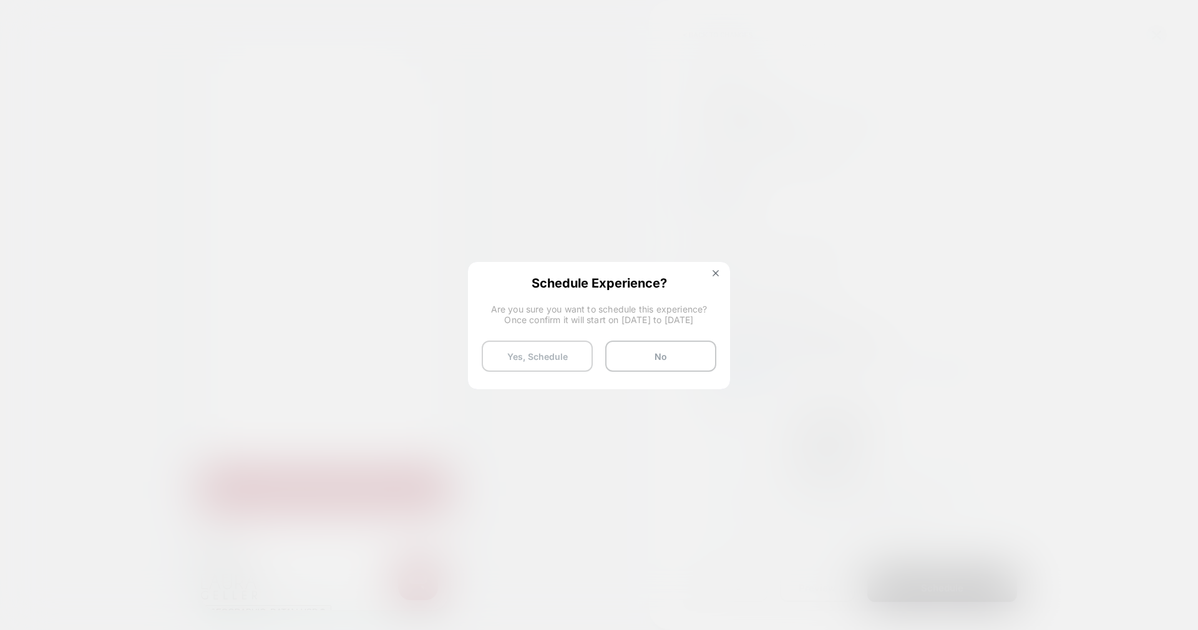
click at [532, 363] on button "Yes, Schedule" at bounding box center [537, 356] width 111 height 31
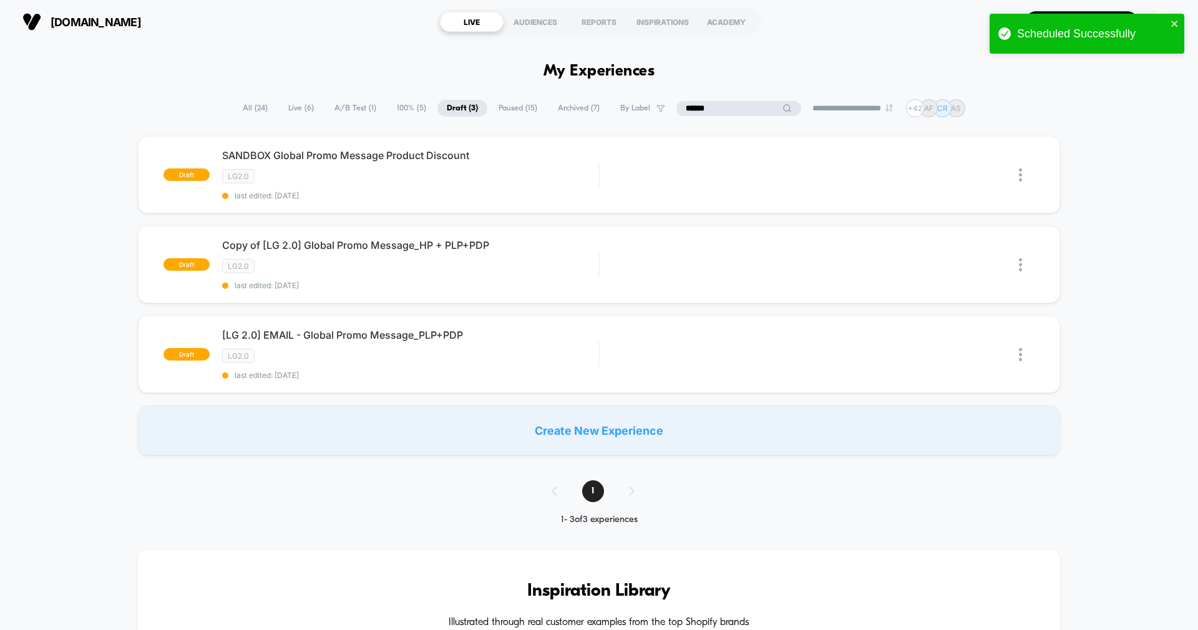
click at [712, 115] on input "******" at bounding box center [739, 108] width 125 height 15
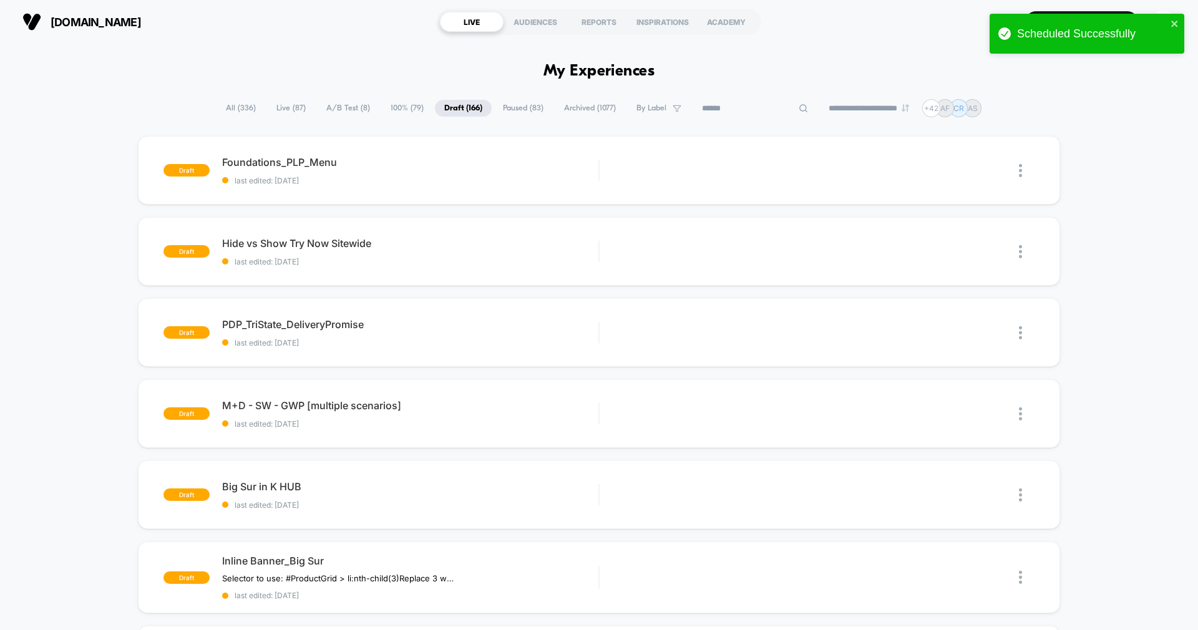
click at [360, 115] on span "A/B Test ( 8 )" at bounding box center [348, 108] width 62 height 17
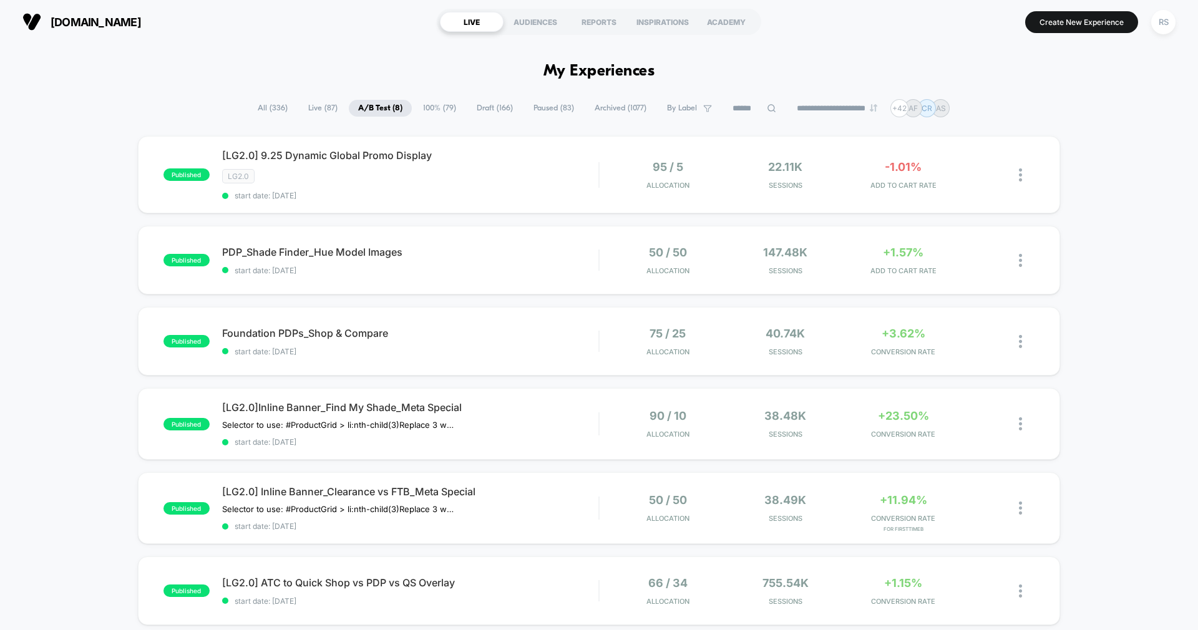
click at [261, 110] on span "All ( 336 )" at bounding box center [272, 108] width 49 height 17
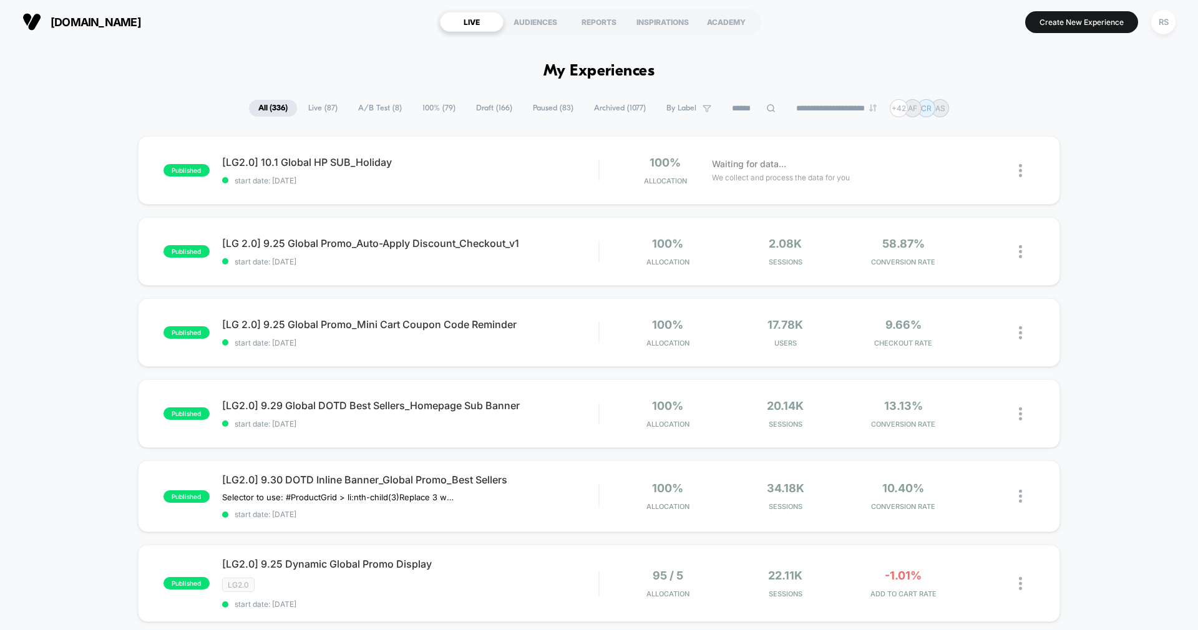
click at [303, 102] on span "Live ( 87 )" at bounding box center [323, 108] width 48 height 17
click at [262, 100] on span "All ( 336 )" at bounding box center [272, 108] width 49 height 17
click at [531, 180] on span "start date: 10/1/2025" at bounding box center [410, 180] width 376 height 9
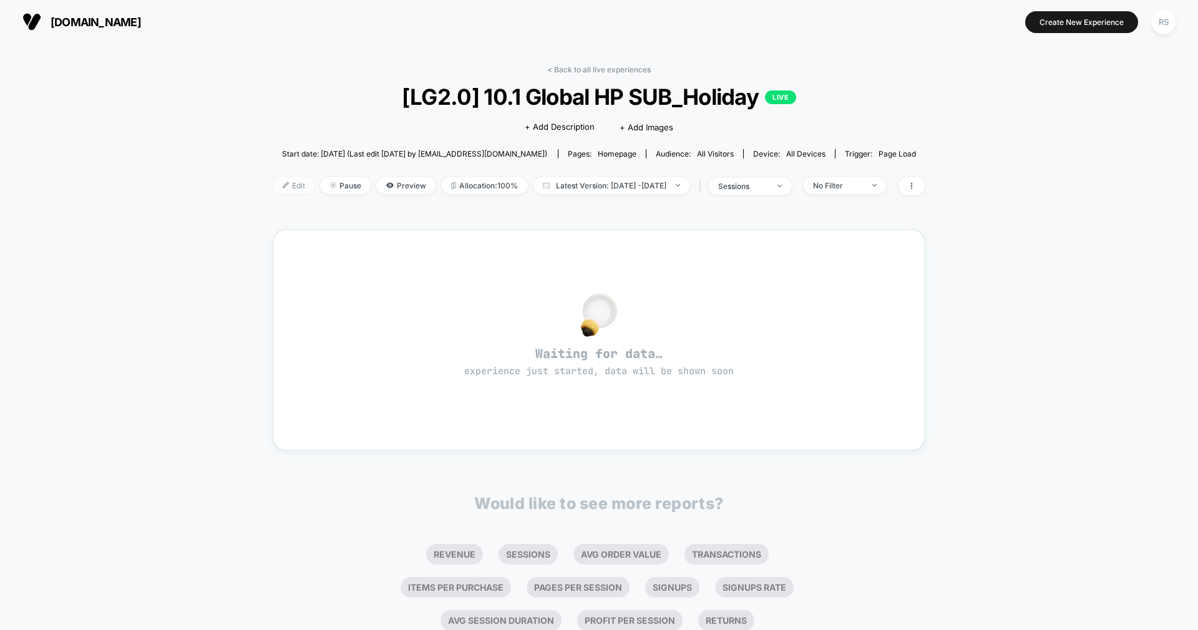
click at [285, 189] on span "Edit" at bounding box center [293, 185] width 41 height 17
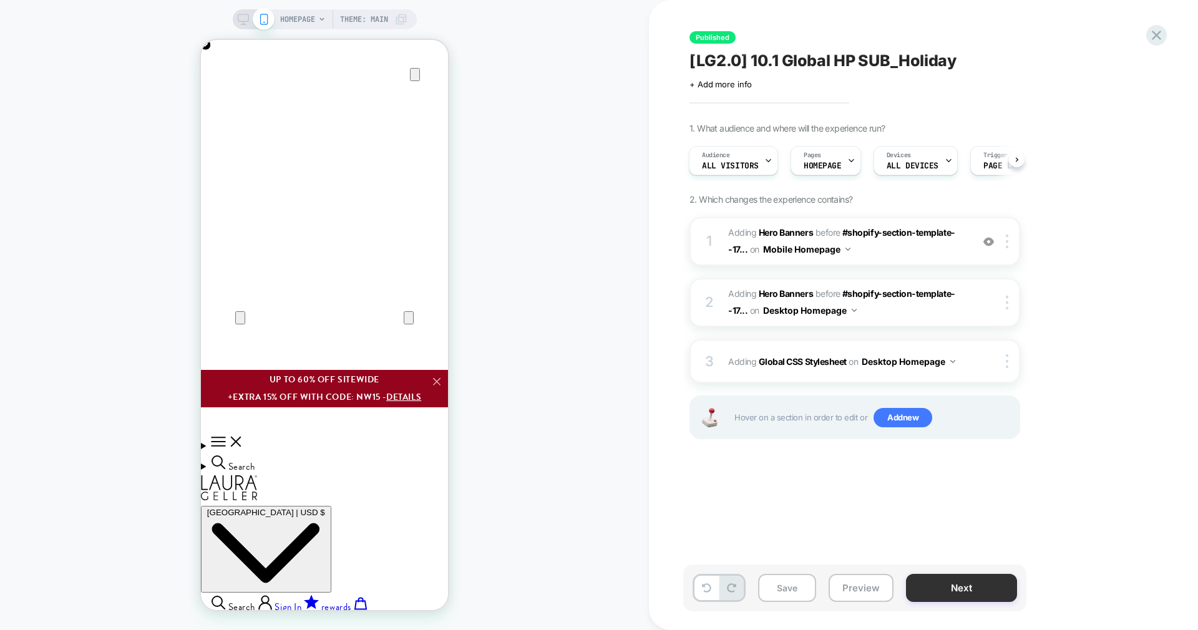
click at [956, 594] on button "Next" at bounding box center [961, 588] width 111 height 28
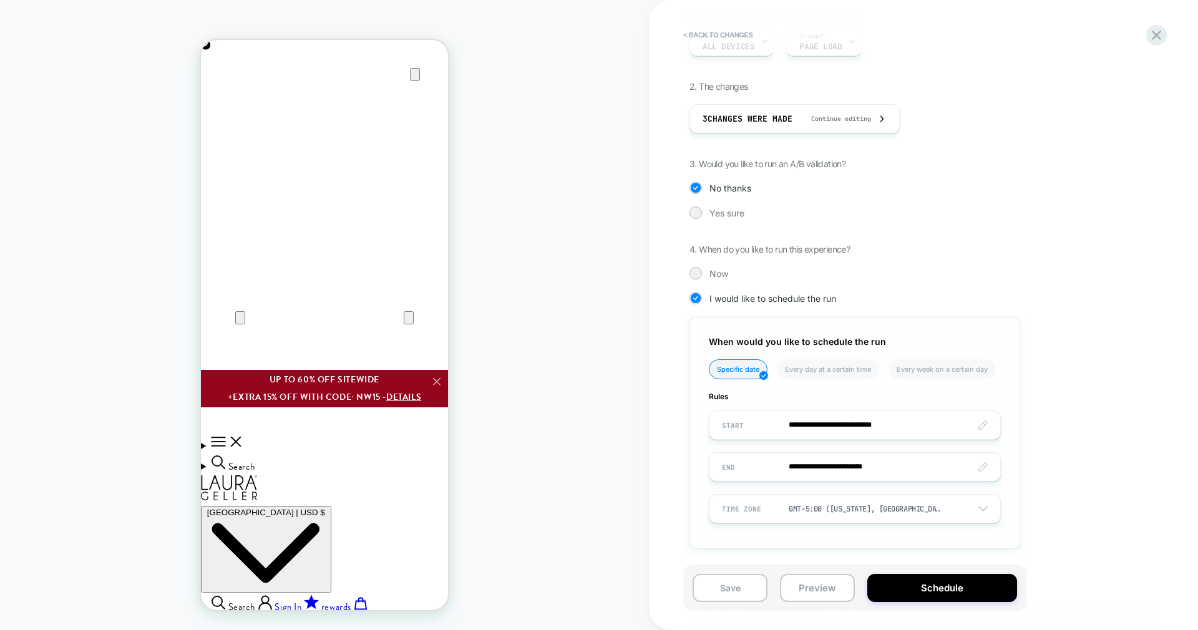
scroll to position [0, 247]
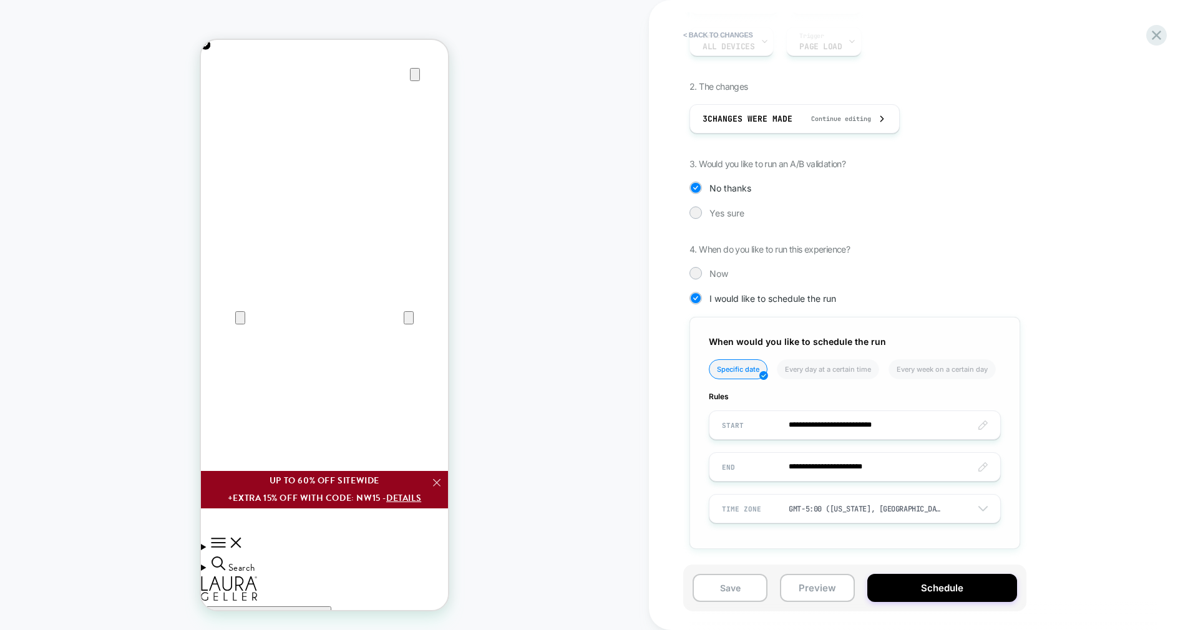
click at [861, 426] on input "**********" at bounding box center [855, 425] width 291 height 29
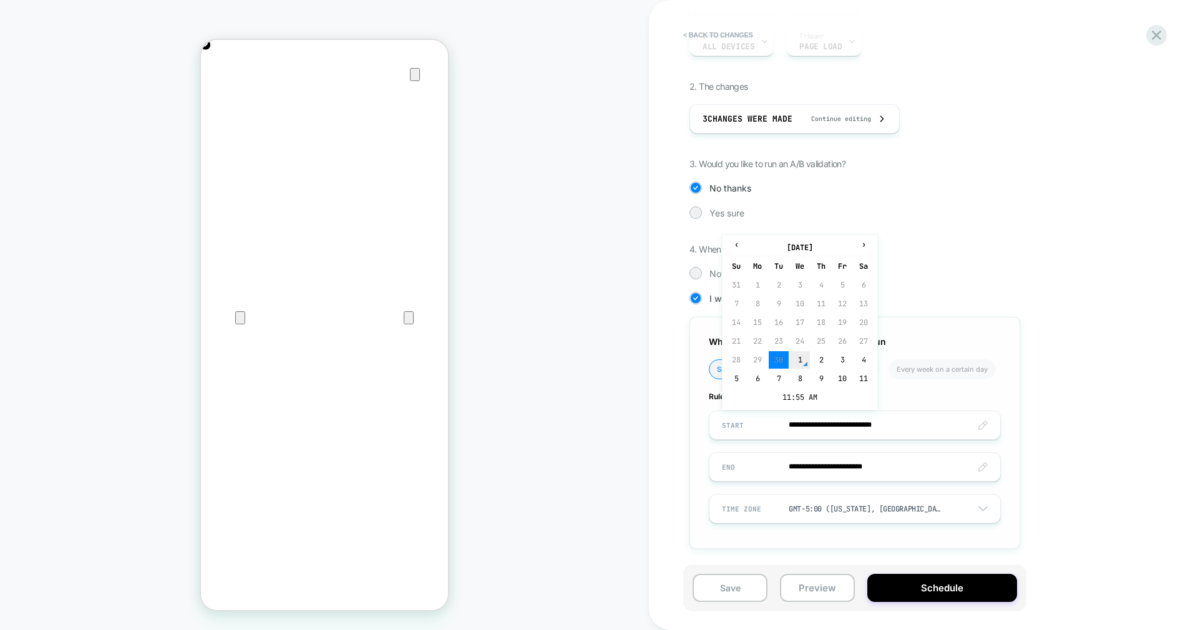
scroll to position [0, 0]
click at [891, 428] on input "**********" at bounding box center [855, 425] width 291 height 29
click at [815, 389] on td "11:55 AM" at bounding box center [800, 397] width 147 height 17
click at [830, 399] on span "▼" at bounding box center [827, 390] width 25 height 25
type input "**********"
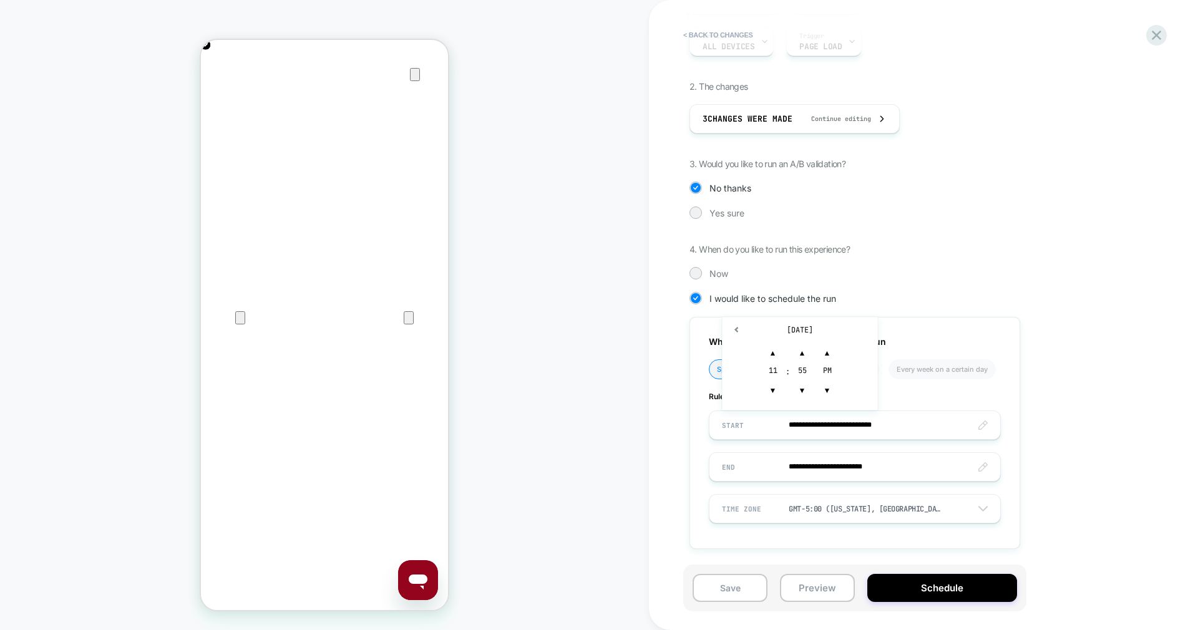
click at [1051, 416] on div "**********" at bounding box center [918, 265] width 456 height 606
click at [737, 586] on button "Save" at bounding box center [730, 588] width 75 height 28
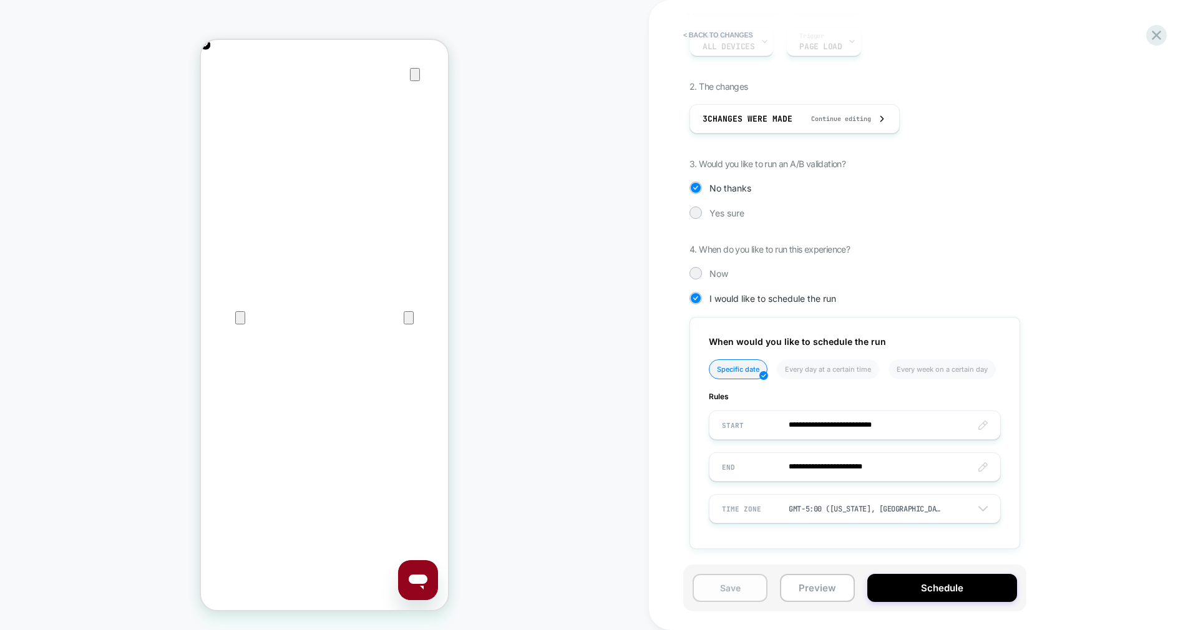
click at [737, 586] on button "Save" at bounding box center [730, 588] width 75 height 28
click at [943, 585] on button "Schedule" at bounding box center [943, 588] width 150 height 28
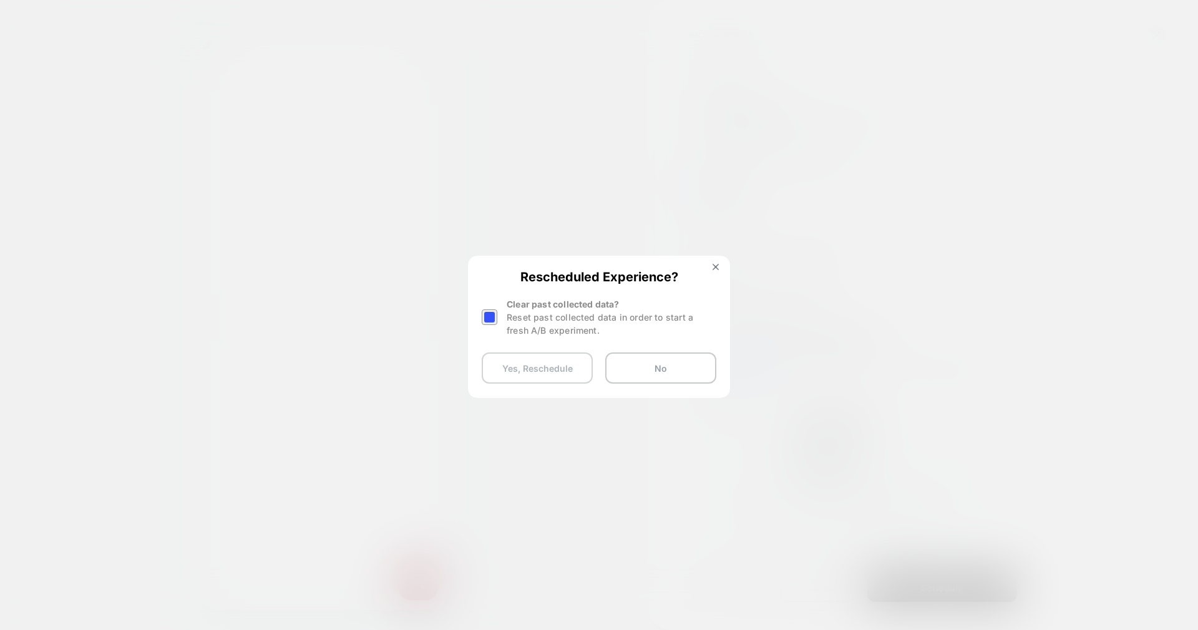
click at [540, 361] on button "Yes, Reschedule" at bounding box center [537, 368] width 111 height 31
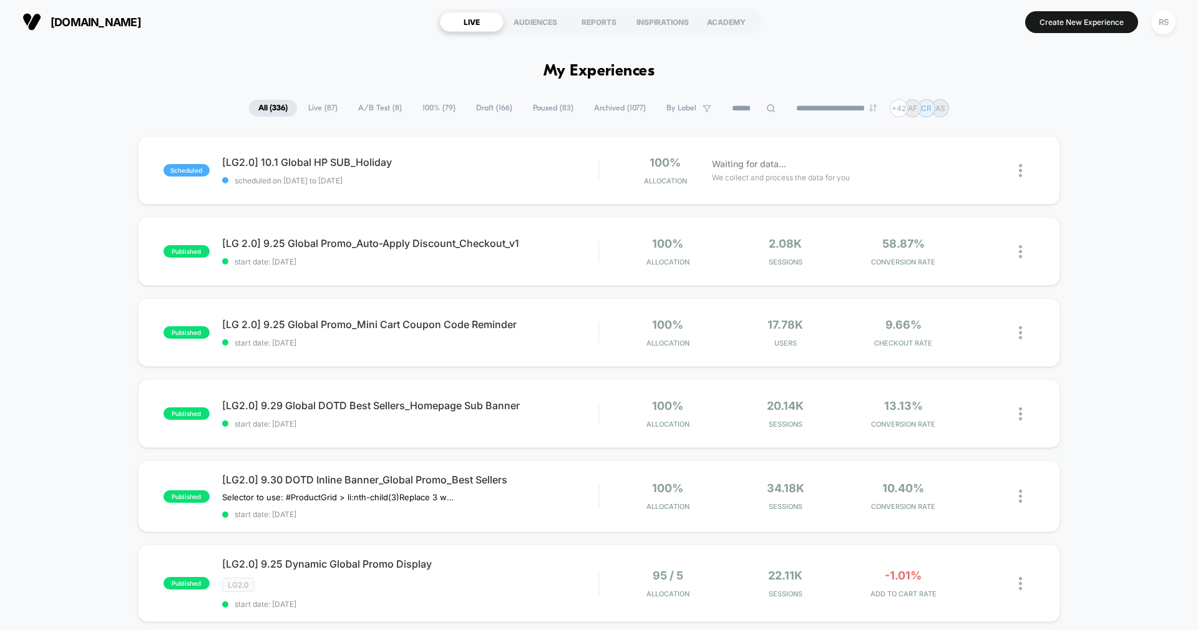
click at [373, 104] on span "A/B Test ( 8 )" at bounding box center [380, 108] width 62 height 17
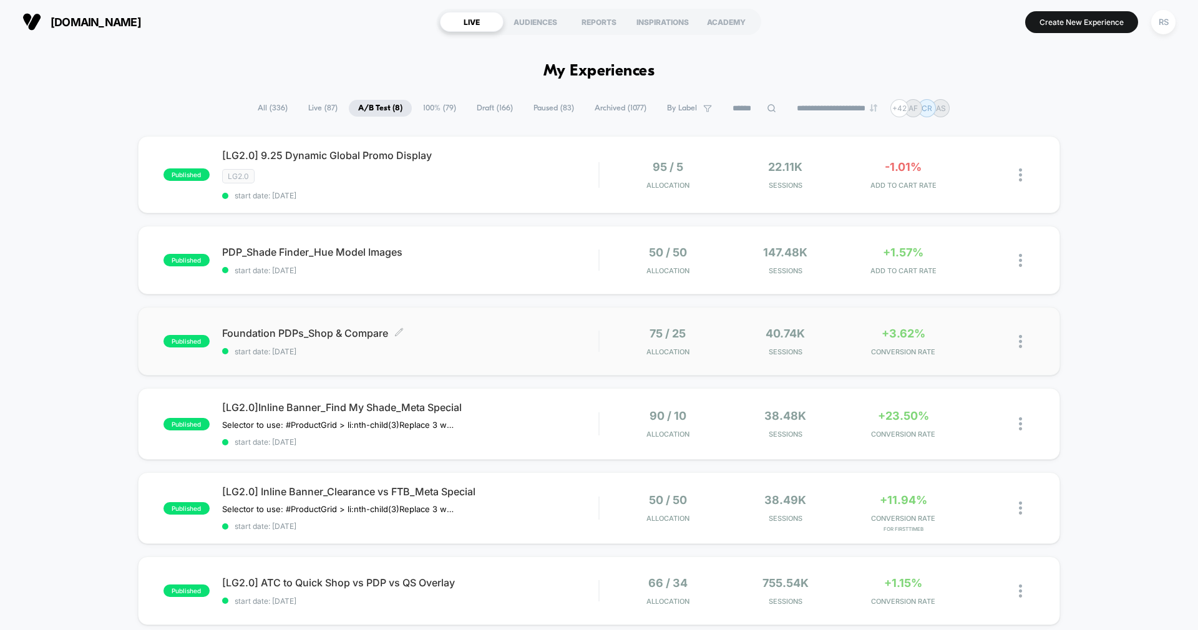
click at [496, 330] on span "Foundation PDPs_Shop & Compare Click to edit experience details" at bounding box center [410, 333] width 376 height 12
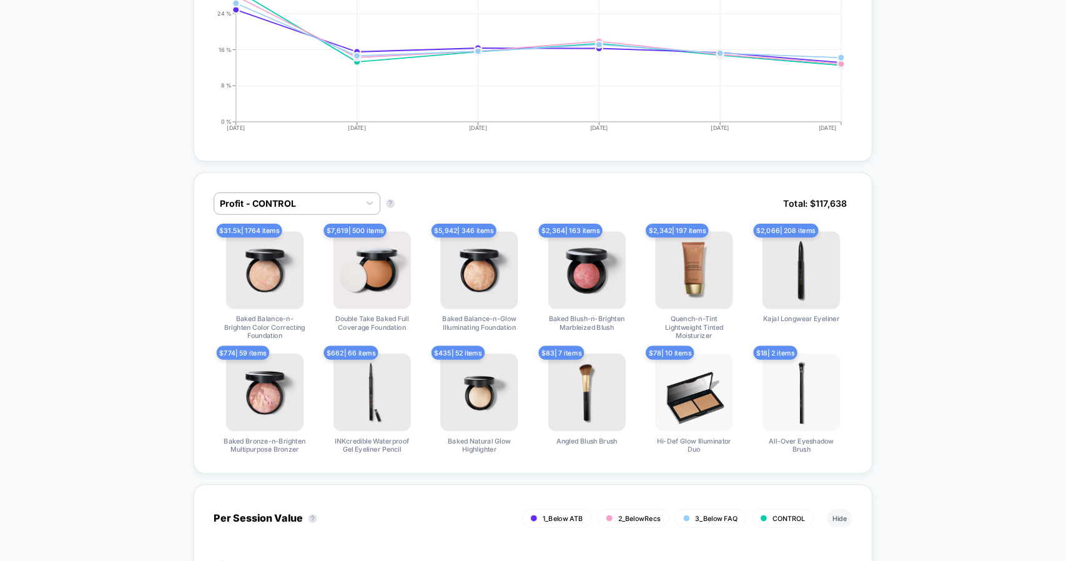
scroll to position [1002, 0]
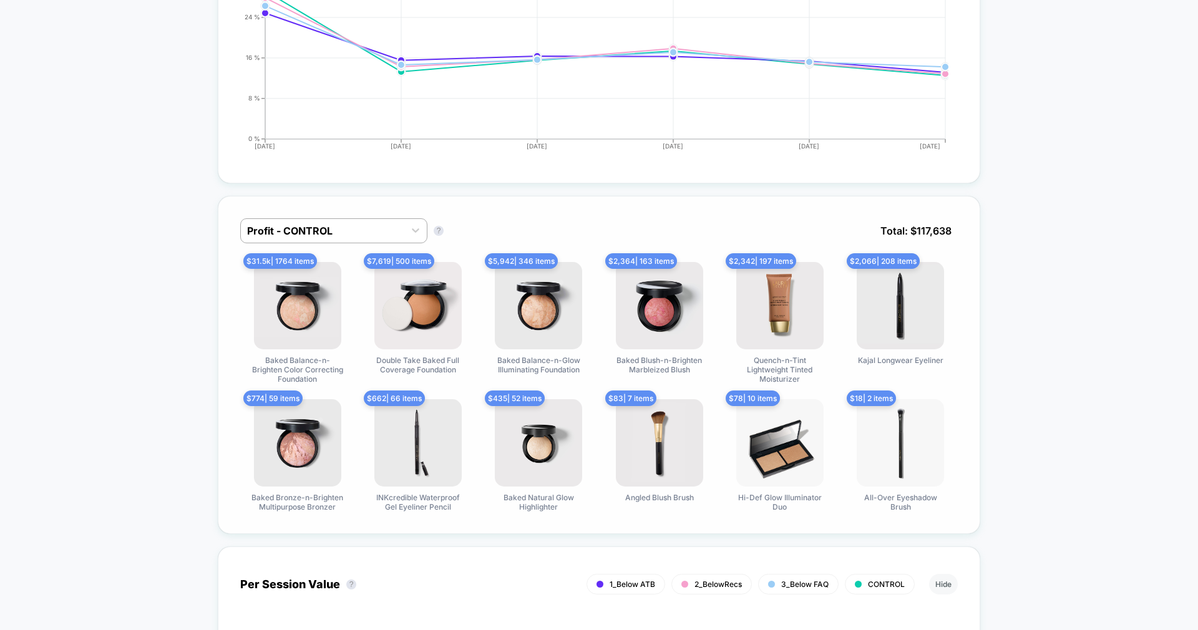
click at [360, 212] on div "Profit - CONTROL Profit - CONTROL ? Total: $ 117,638 $ 31.5k | 1764 items Baked…" at bounding box center [599, 365] width 763 height 338
click at [357, 238] on div "Profit - CONTROL" at bounding box center [323, 231] width 164 height 20
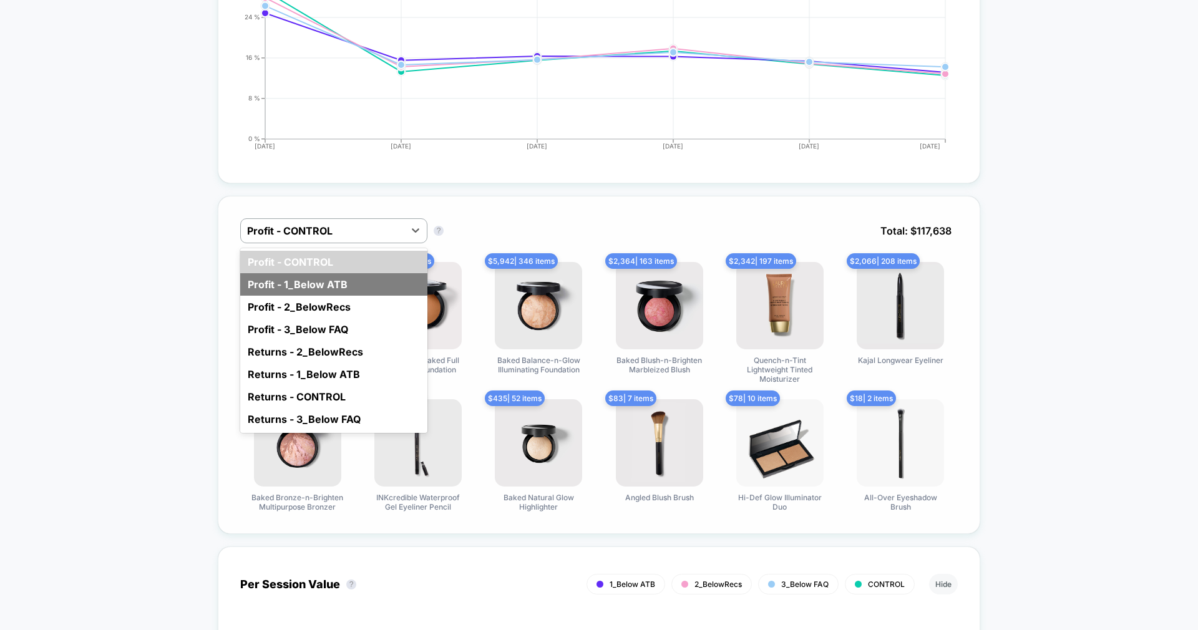
click at [340, 293] on div "Profit - 1_Below ATB" at bounding box center [333, 284] width 187 height 22
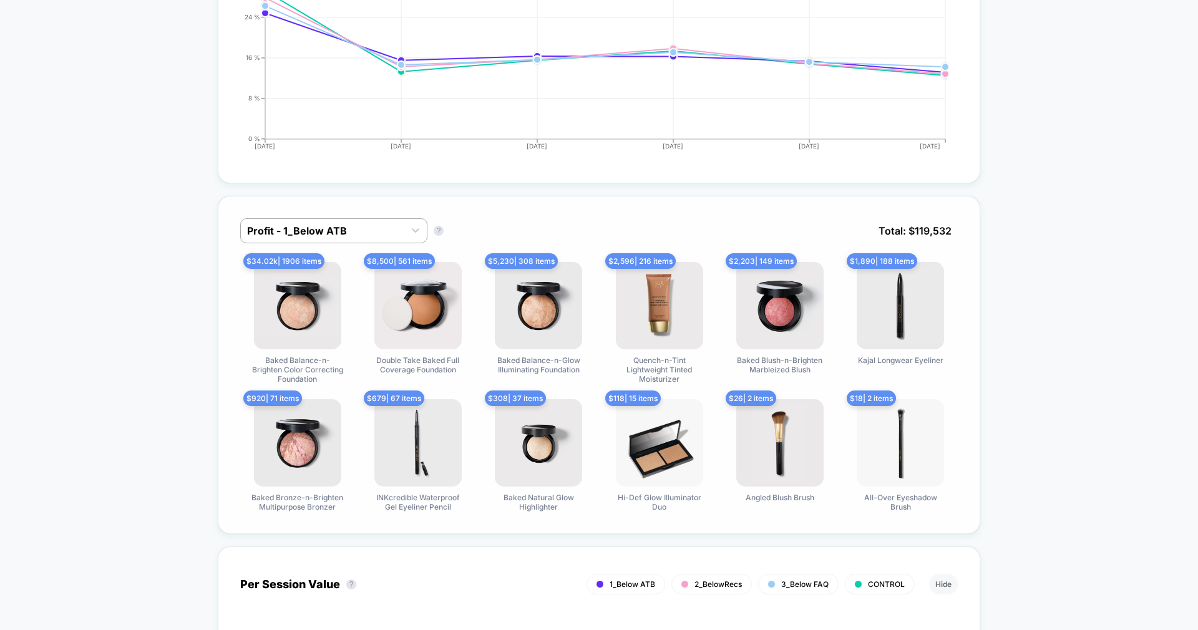
click at [340, 242] on div "Profit - 1_Below ATB" at bounding box center [333, 230] width 187 height 25
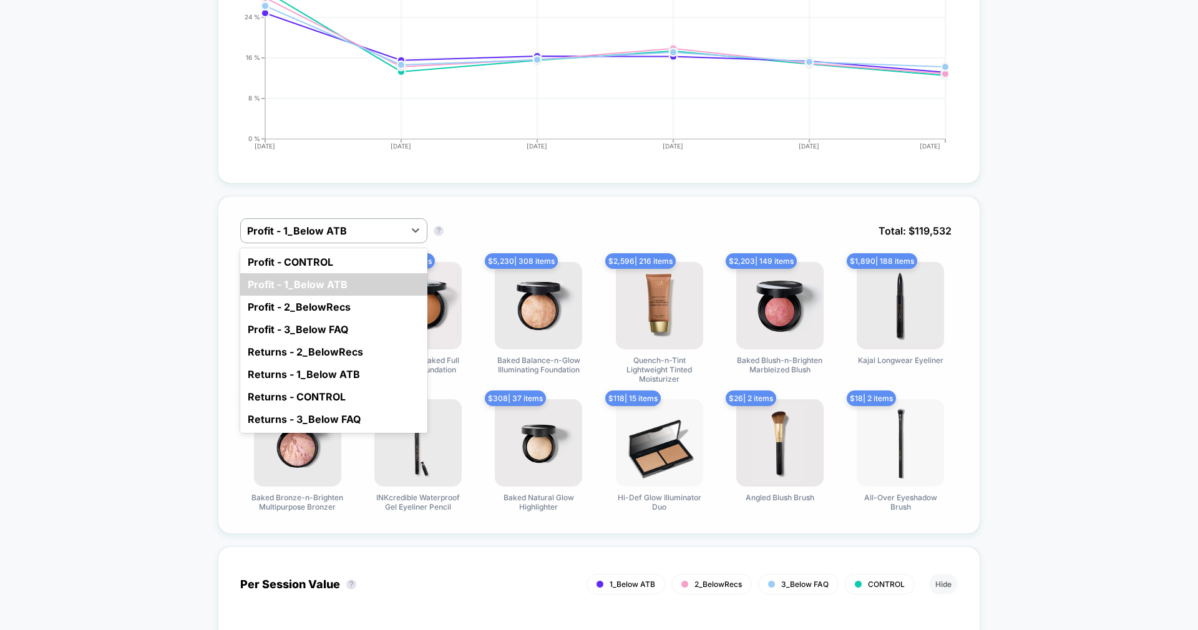
click at [456, 210] on div "option Profit - CONTROL focused, 1 of 8. 8 results available. Use Up and Down t…" at bounding box center [599, 365] width 763 height 338
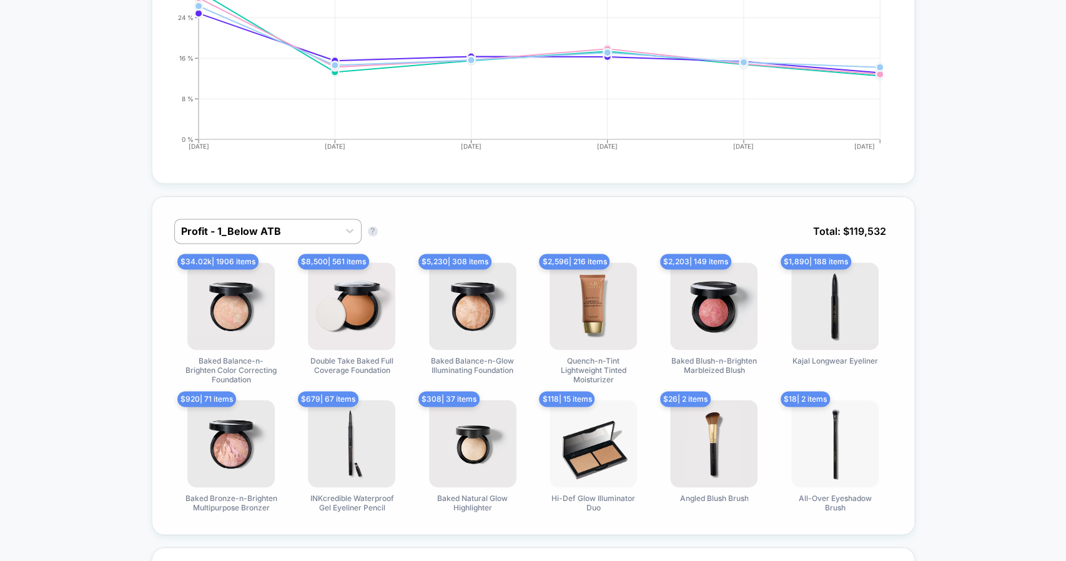
scroll to position [1001, 0]
click at [265, 227] on div "Profit - 1_Below ATB" at bounding box center [257, 232] width 164 height 20
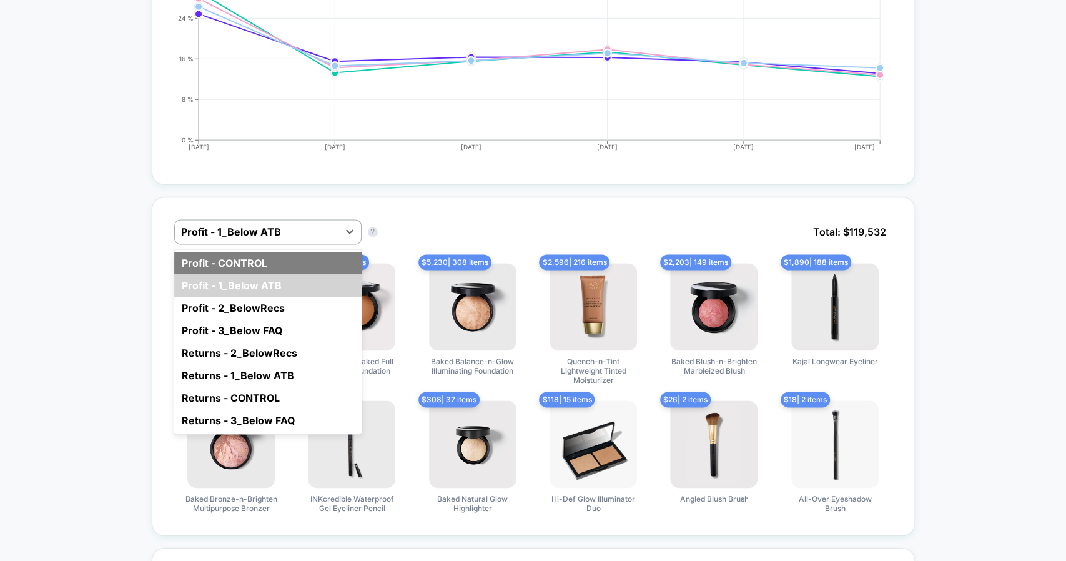
click at [261, 252] on div "Profit - CONTROL" at bounding box center [267, 263] width 187 height 22
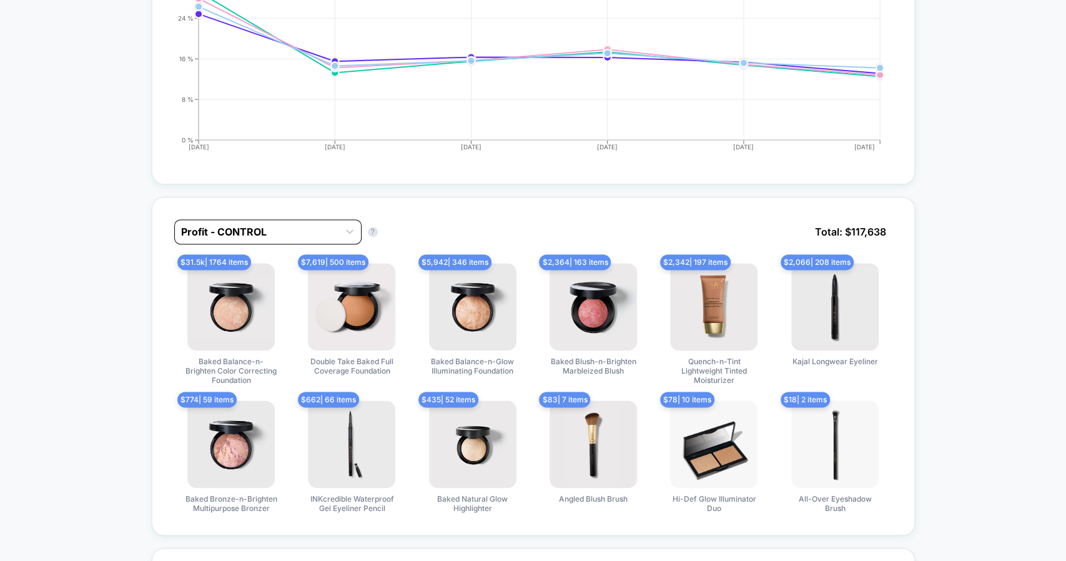
click at [271, 224] on div at bounding box center [256, 231] width 151 height 15
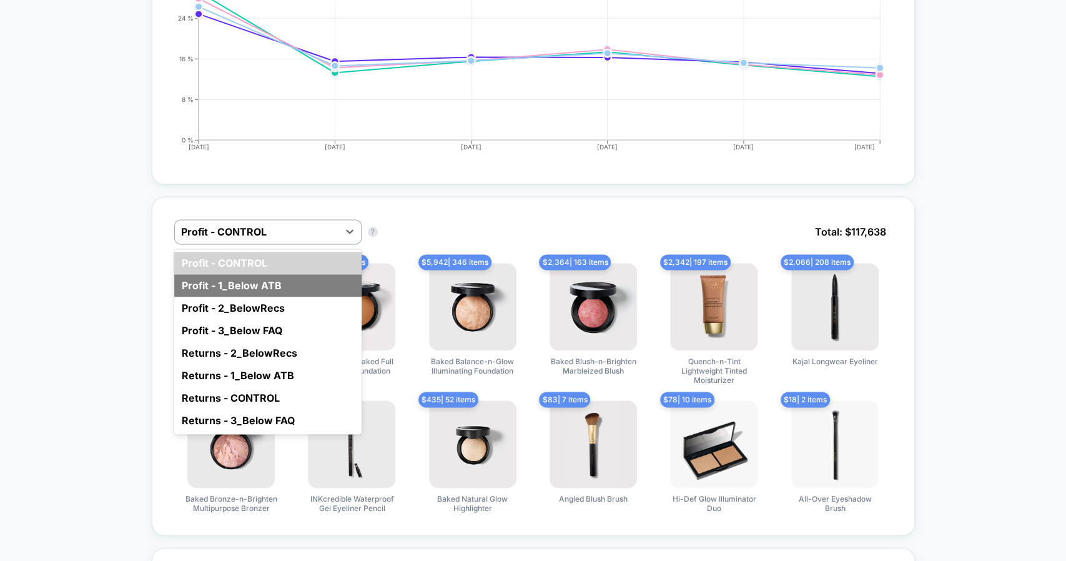
click at [252, 274] on div "Profit - 1_Below ATB" at bounding box center [267, 285] width 187 height 22
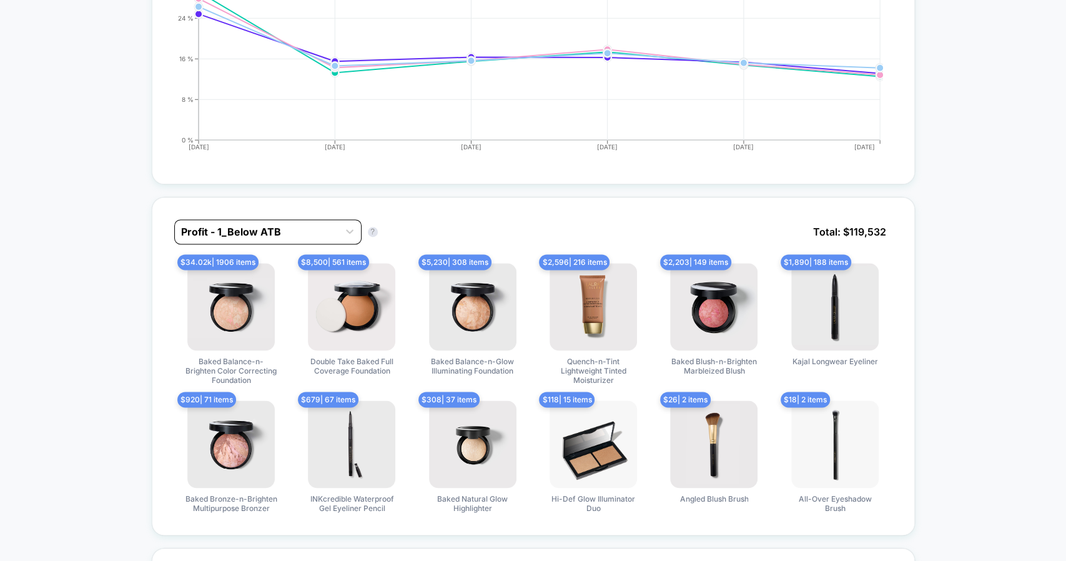
click at [238, 224] on div at bounding box center [256, 231] width 151 height 15
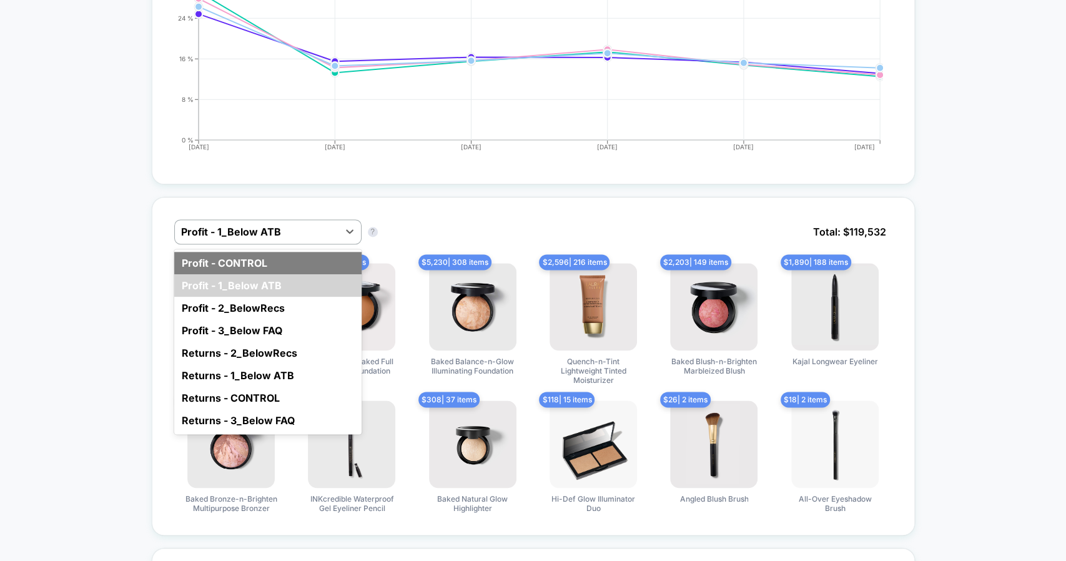
click at [244, 252] on div "Profit - CONTROL" at bounding box center [267, 263] width 187 height 22
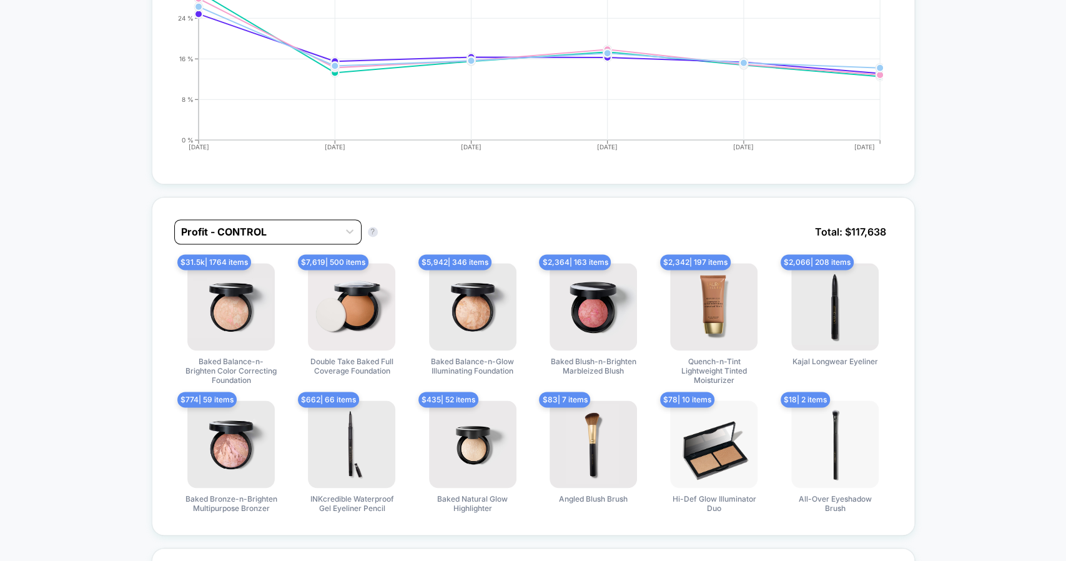
click at [235, 224] on div at bounding box center [256, 231] width 151 height 15
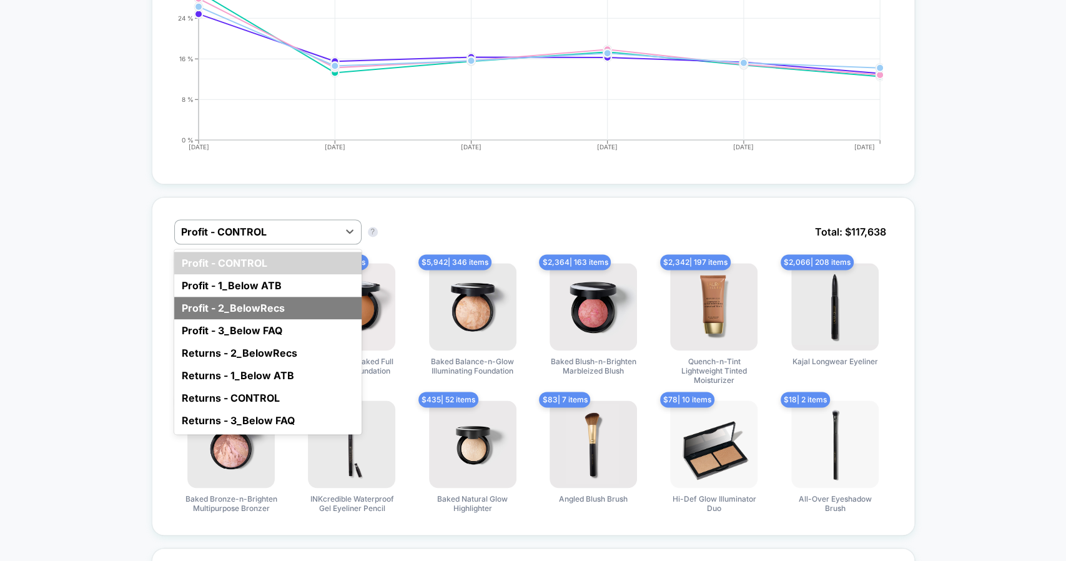
click at [260, 297] on div "Profit - 2_BelowRecs" at bounding box center [267, 308] width 187 height 22
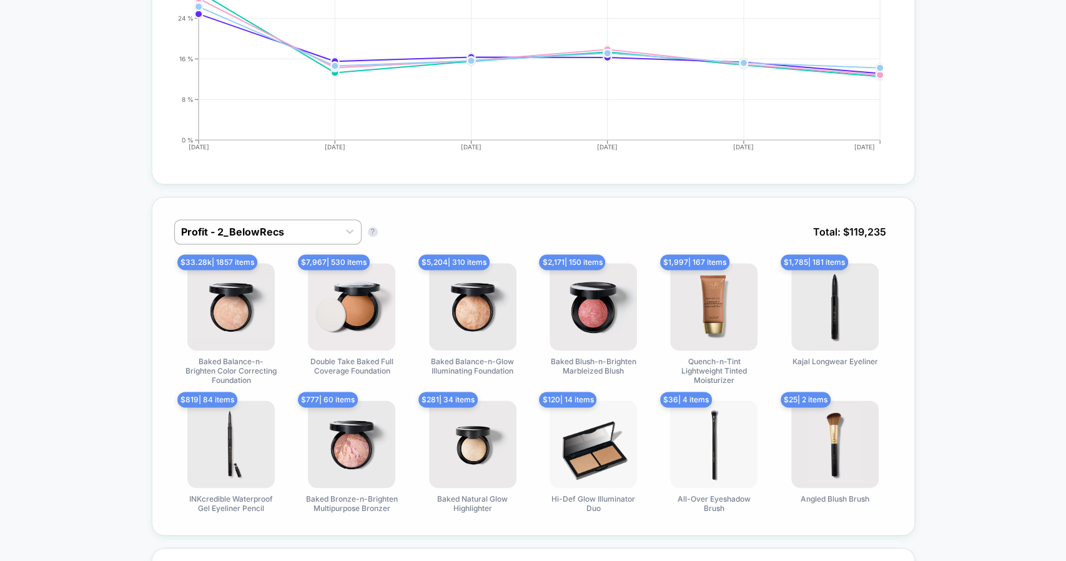
click at [253, 236] on div "Profit - 2_BelowRecs Profit - 2_BelowRecs ? Total: $ 119,235" at bounding box center [533, 241] width 718 height 44
click at [252, 230] on div "Profit - 2_BelowRecs" at bounding box center [267, 231] width 187 height 25
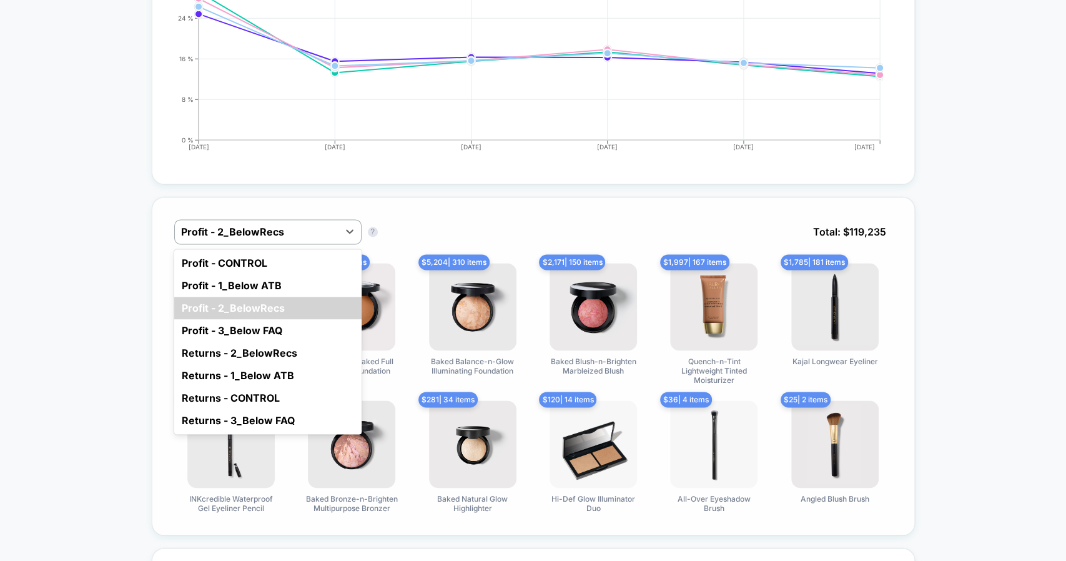
click at [252, 230] on div "Profit - 2_BelowRecs" at bounding box center [267, 231] width 187 height 25
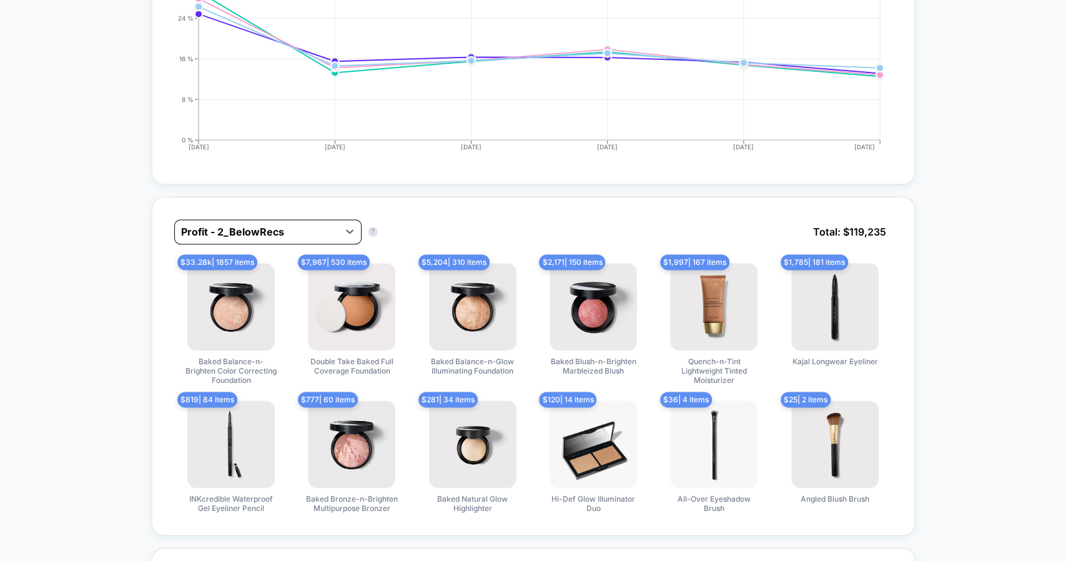
click at [250, 224] on div at bounding box center [256, 231] width 151 height 15
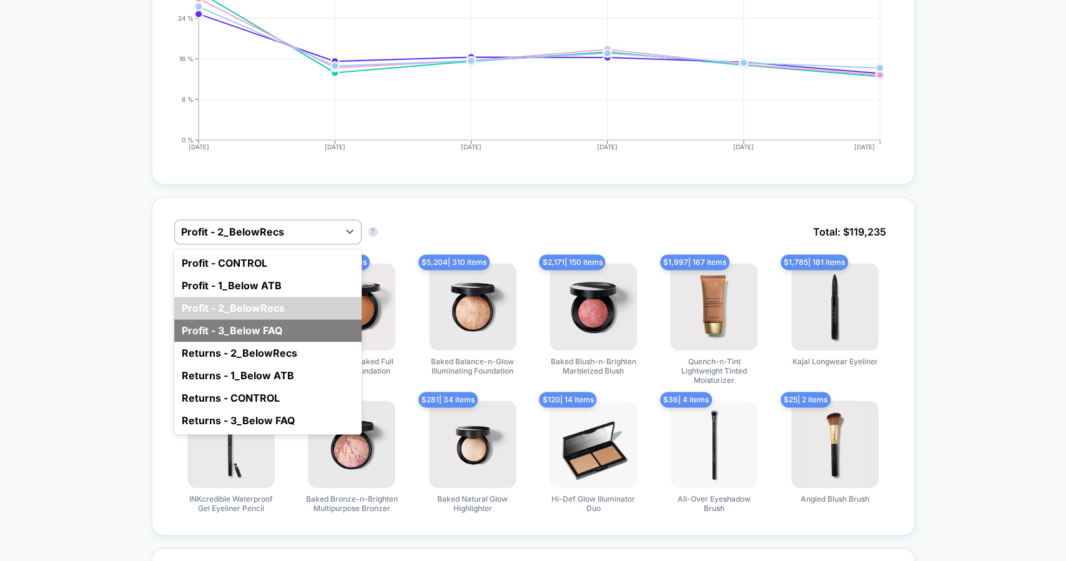
click at [276, 319] on div "Profit - 3_Below FAQ" at bounding box center [267, 330] width 187 height 22
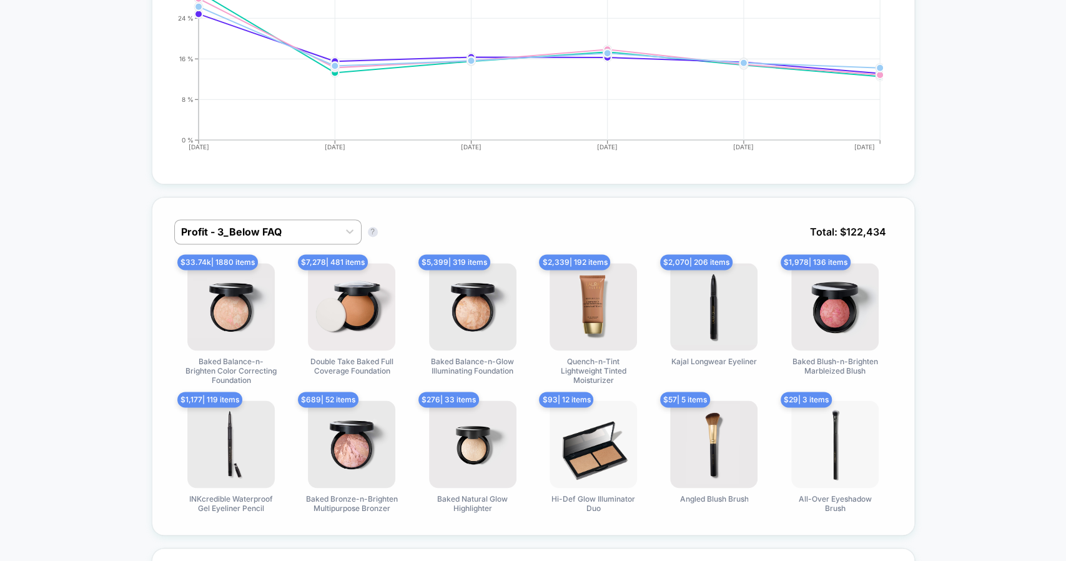
click at [257, 238] on div "Profit - 3_Below FAQ Profit - 3_Below FAQ ? Total: $ 122,434" at bounding box center [533, 241] width 718 height 44
click at [243, 224] on div at bounding box center [256, 231] width 151 height 15
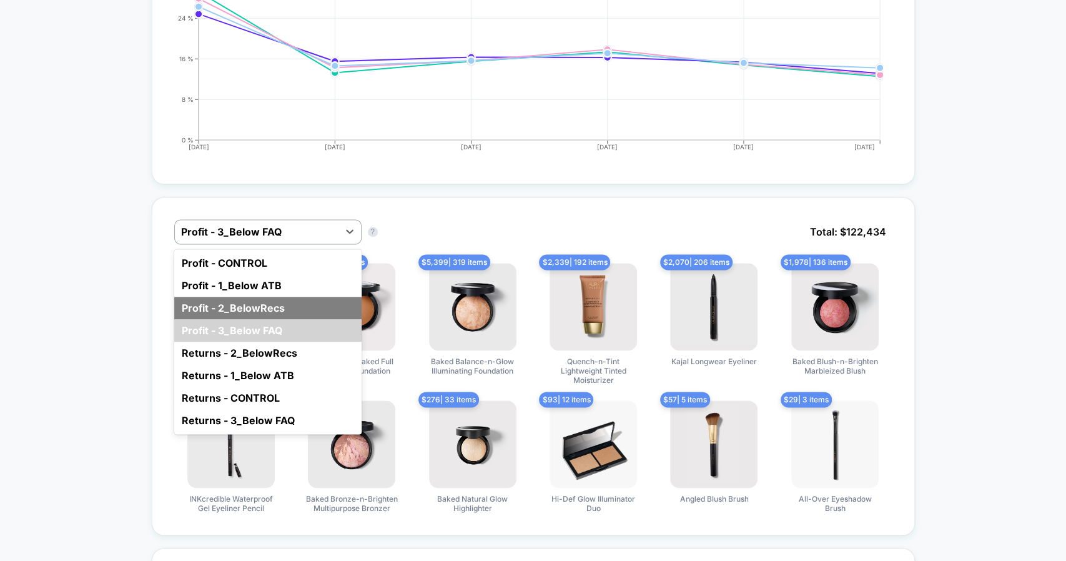
click at [297, 301] on div "Profit - 2_BelowRecs" at bounding box center [267, 308] width 187 height 22
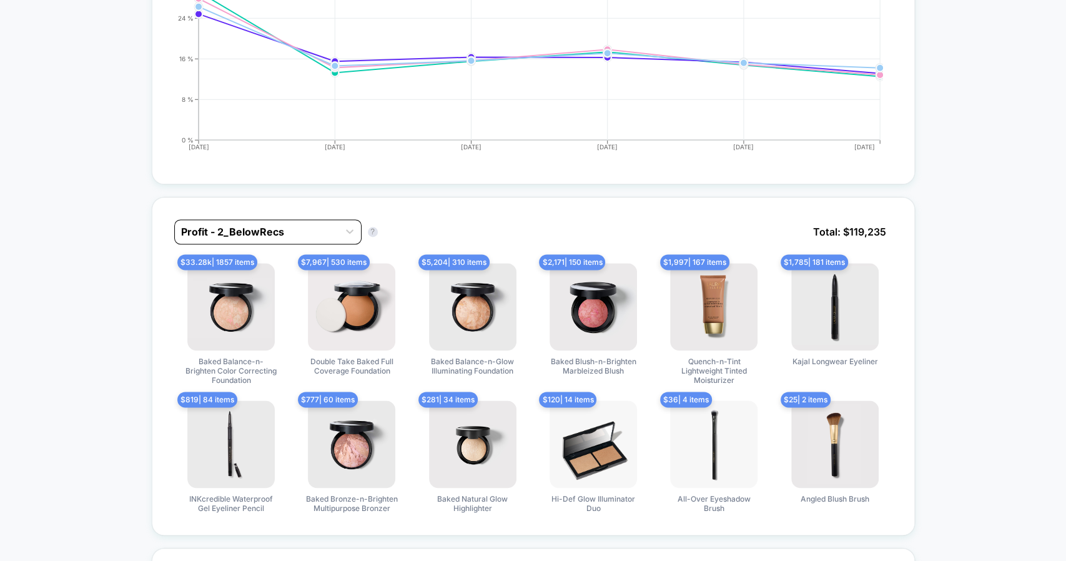
click at [274, 224] on div at bounding box center [256, 231] width 151 height 15
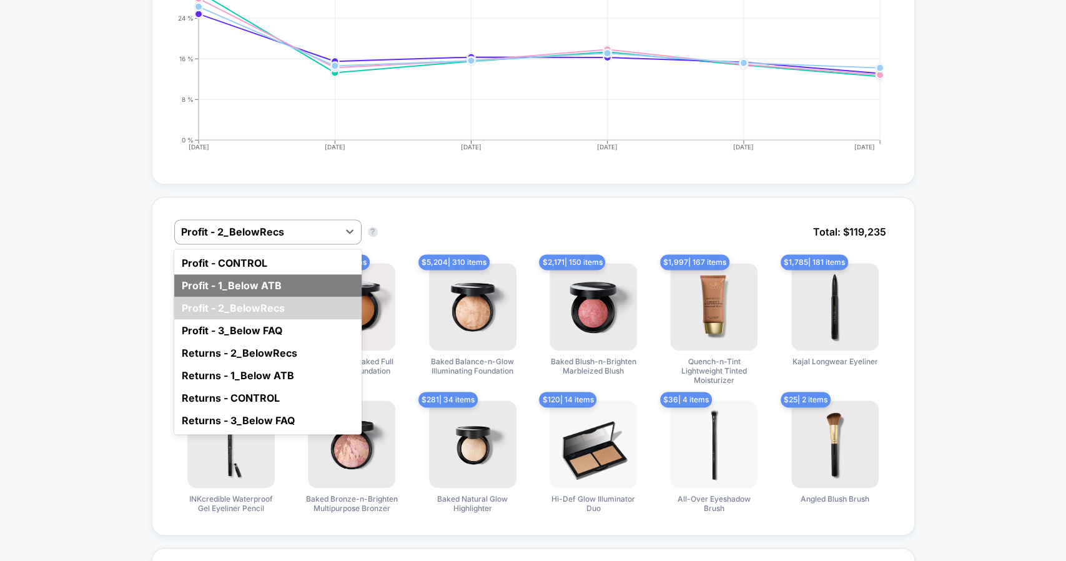
click at [275, 275] on div "Profit - 1_Below ATB" at bounding box center [267, 285] width 187 height 22
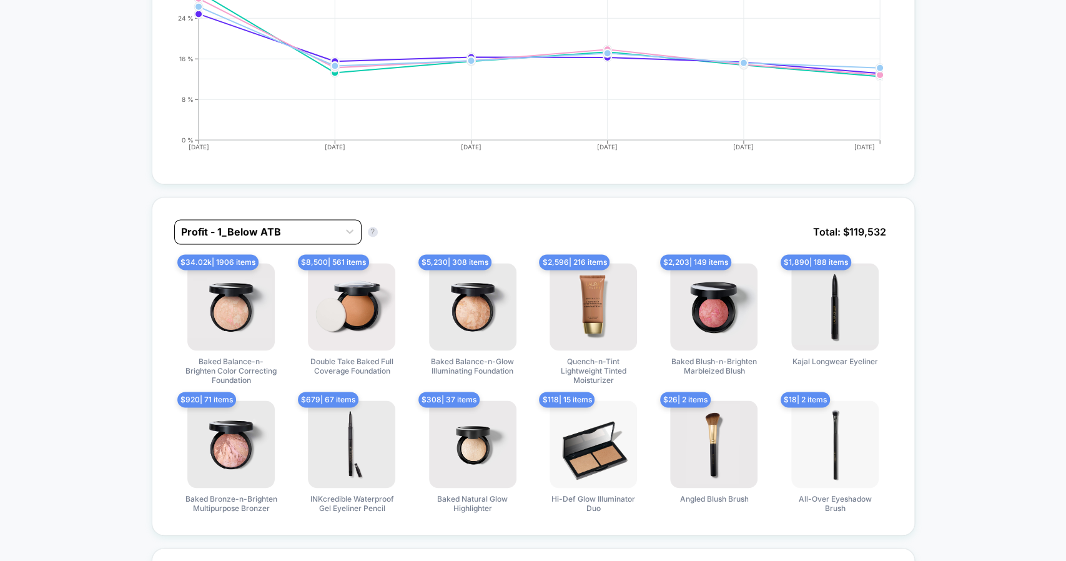
click at [282, 225] on div at bounding box center [256, 231] width 151 height 15
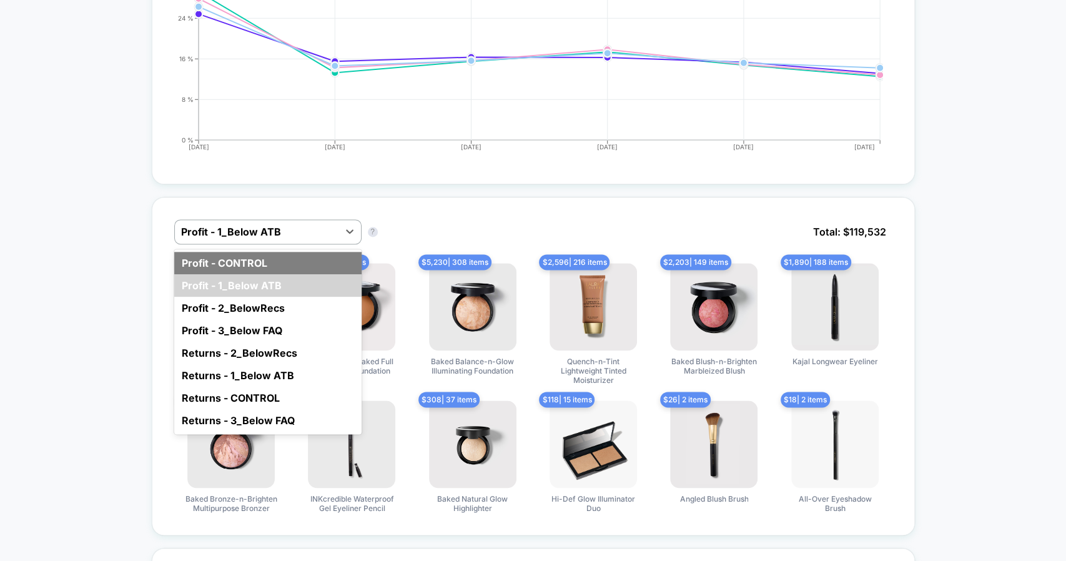
click at [278, 255] on div "Profit - CONTROL" at bounding box center [267, 263] width 187 height 22
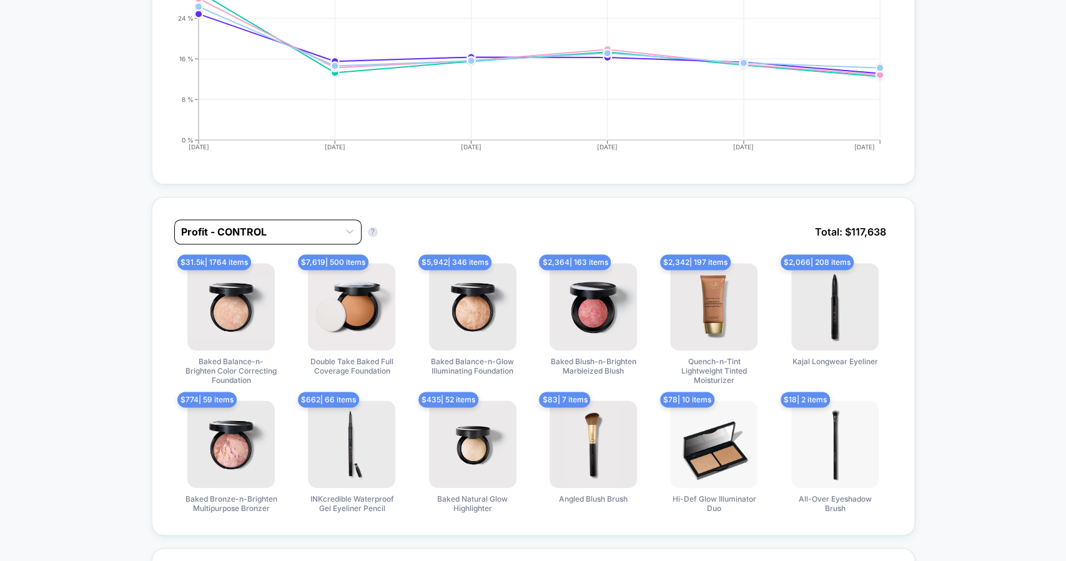
click at [273, 224] on div at bounding box center [256, 231] width 151 height 15
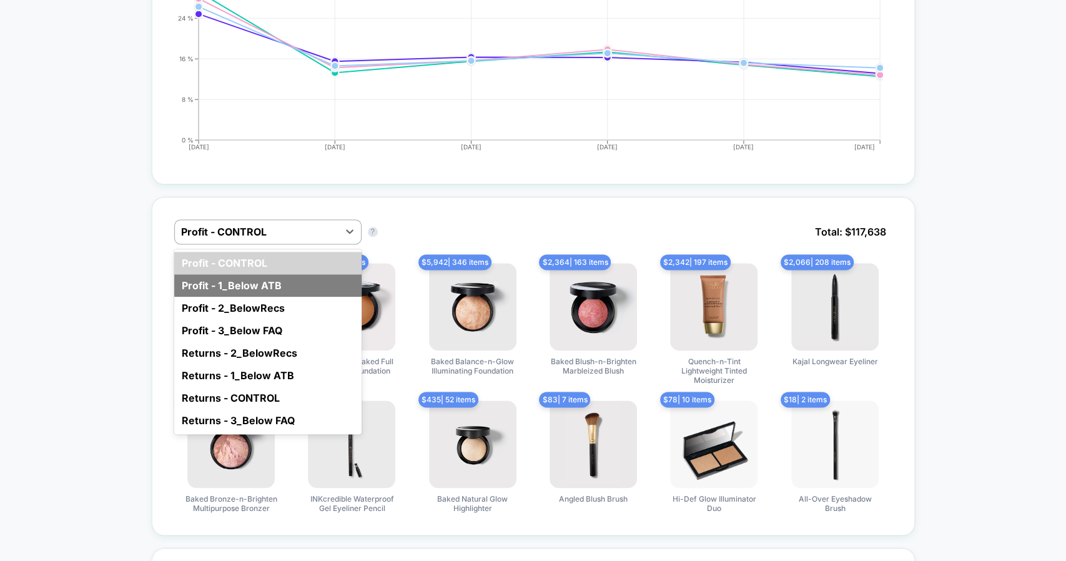
click at [290, 274] on div "Profit - 1_Below ATB" at bounding box center [267, 285] width 187 height 22
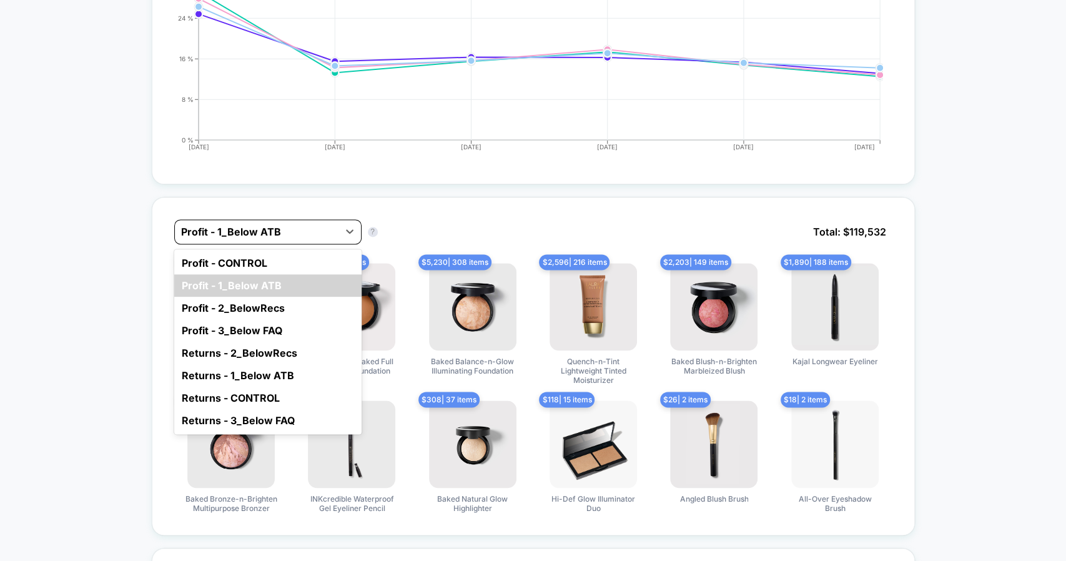
click at [279, 227] on div "Profit - 1_Below ATB" at bounding box center [257, 232] width 164 height 20
click at [282, 300] on div "Profit - 2_BelowRecs" at bounding box center [267, 308] width 187 height 22
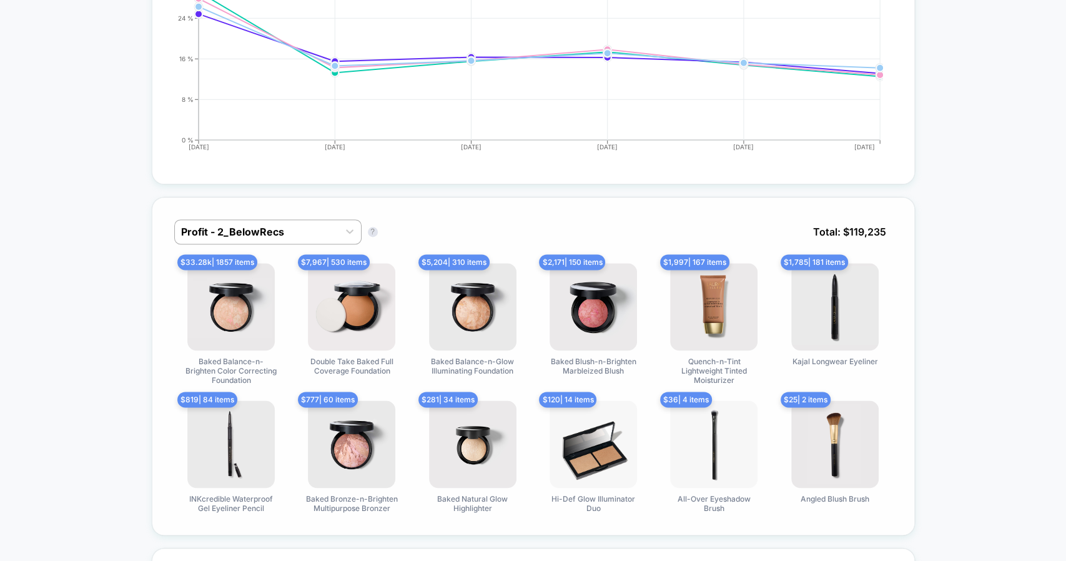
click at [274, 243] on div "Profit - 2_BelowRecs Profit - 2_BelowRecs ? Total: $ 119,235" at bounding box center [533, 241] width 718 height 44
click at [265, 224] on div at bounding box center [256, 231] width 151 height 15
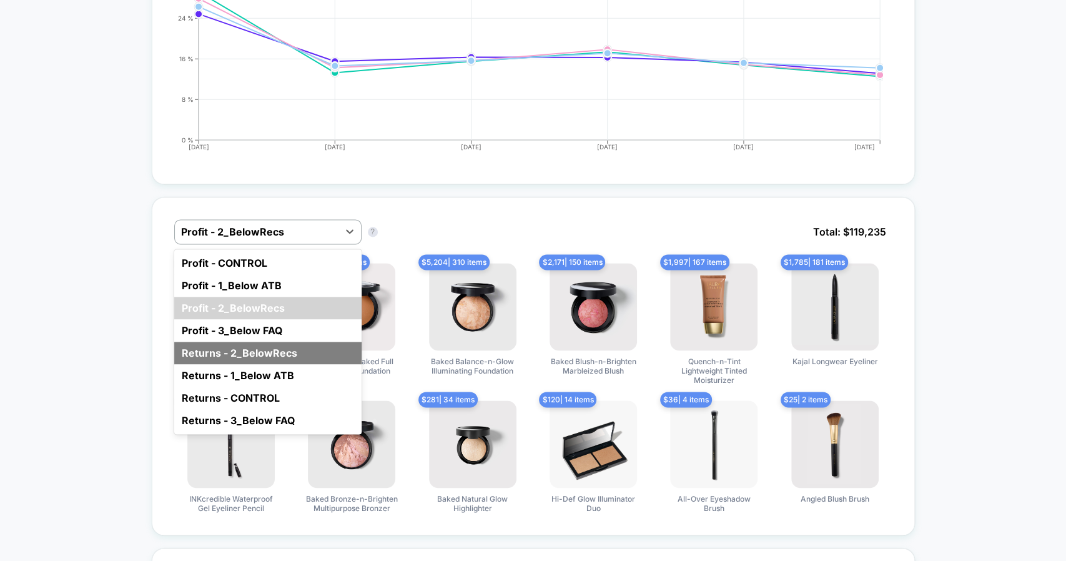
click at [313, 341] on div "Returns - 2_BelowRecs" at bounding box center [267, 352] width 187 height 22
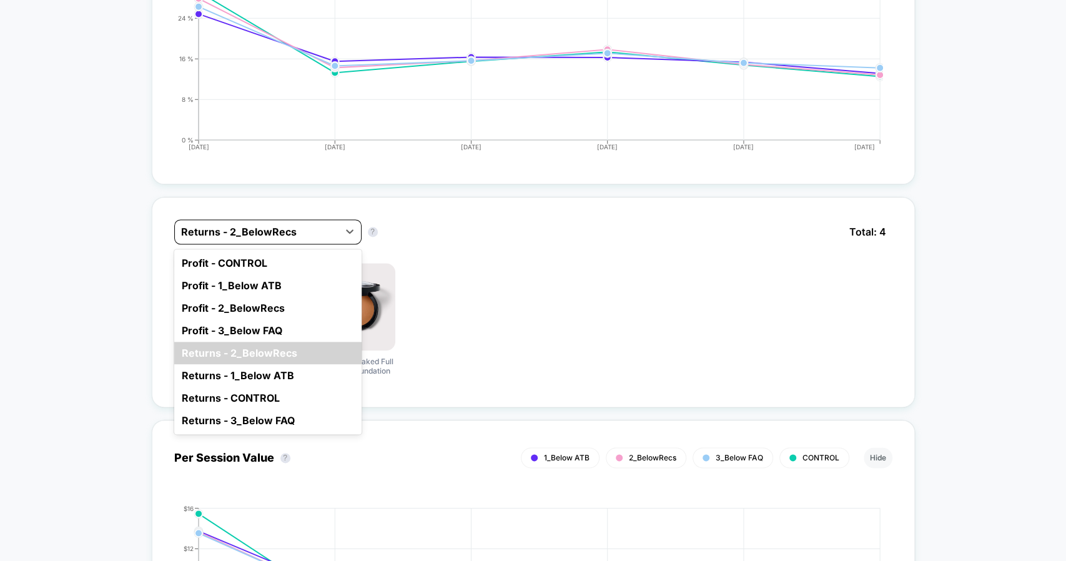
click at [268, 224] on div at bounding box center [256, 231] width 151 height 15
click at [308, 319] on div "Profit - 3_Below FAQ" at bounding box center [267, 330] width 187 height 22
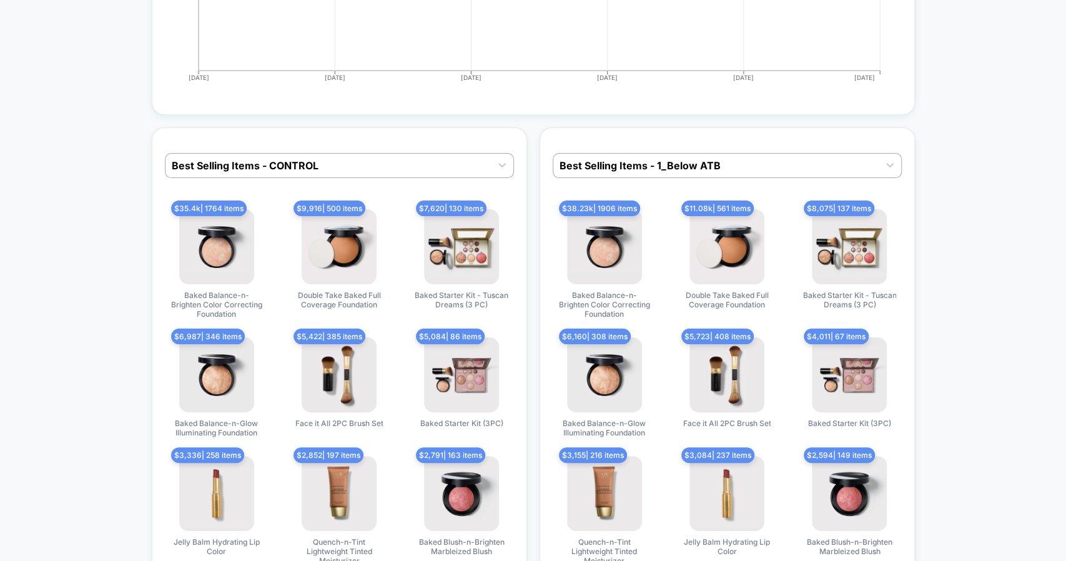
scroll to position [4800, 0]
click at [392, 170] on div "Best Selling Items - CONTROL $ 35.4k | 1764 items Baked Balance-n-Brighten Colo…" at bounding box center [339, 357] width 375 height 460
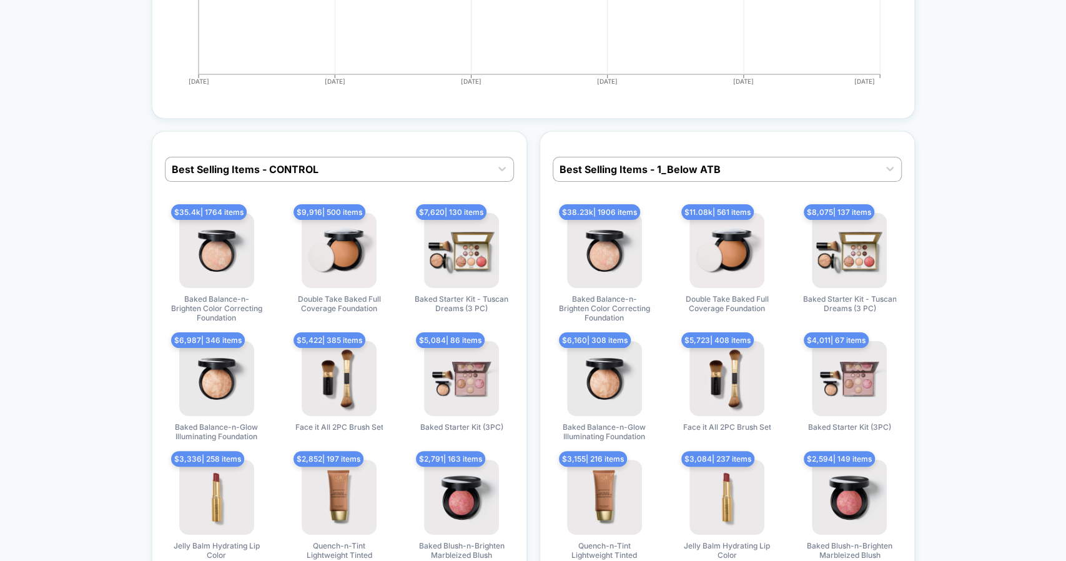
scroll to position [4795, 0]
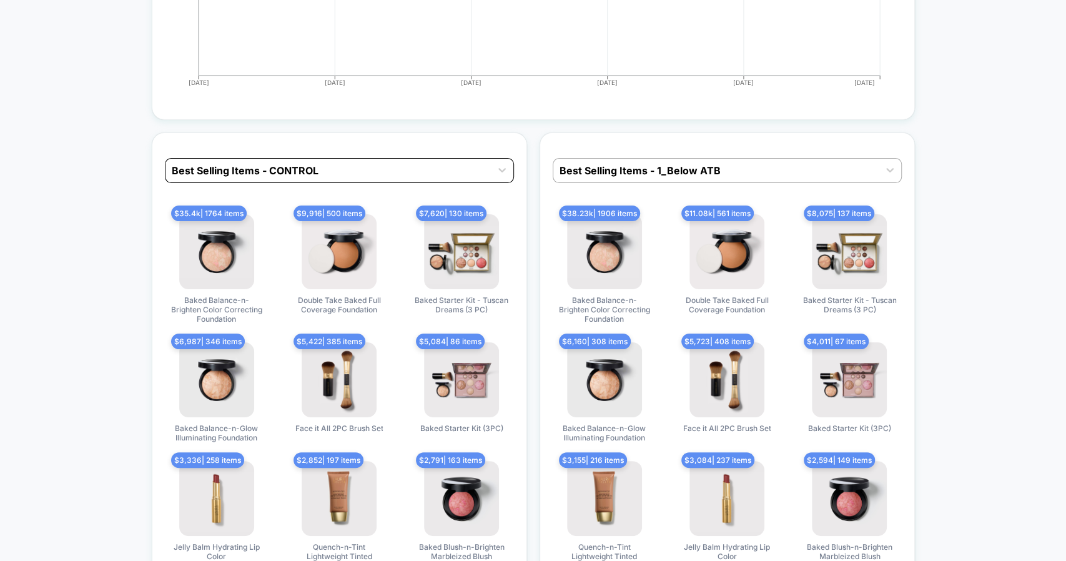
click at [331, 163] on div at bounding box center [328, 170] width 313 height 15
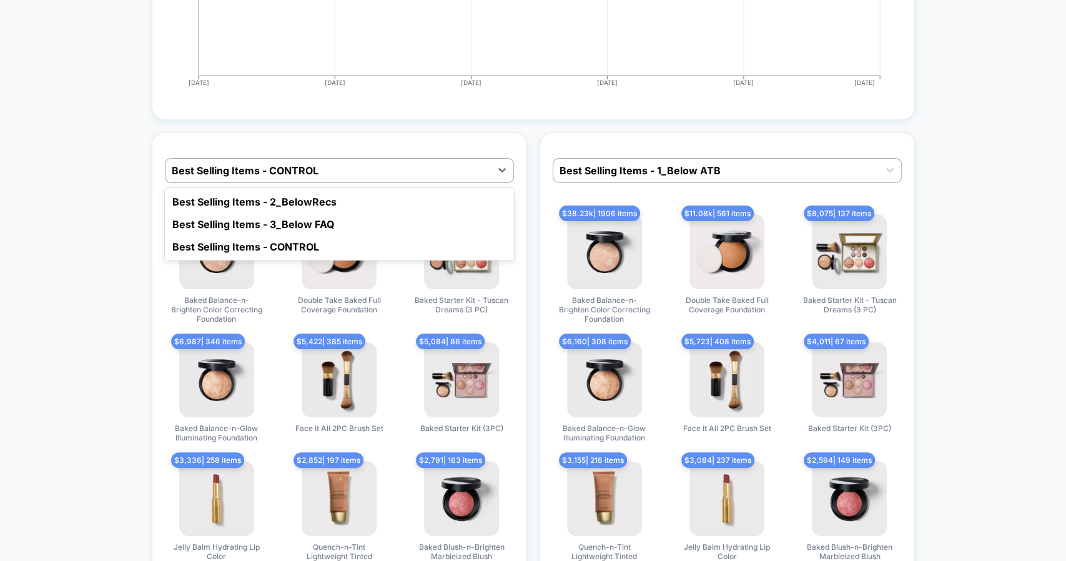
click at [248, 132] on div "option Best Selling Items - 2_BelowRecs focused, 1 of 3. 3 results available. U…" at bounding box center [339, 362] width 375 height 460
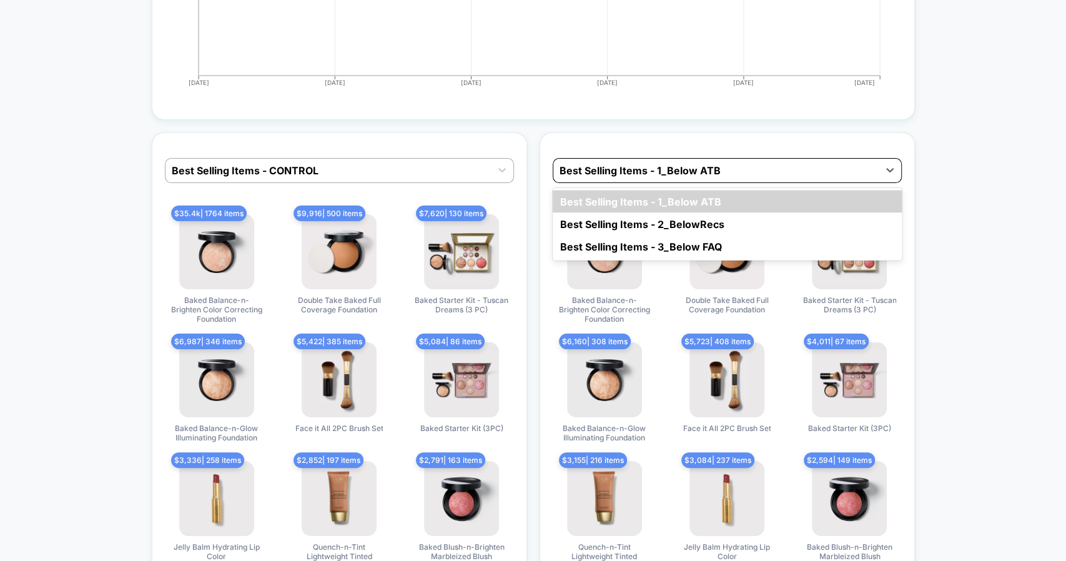
click at [649, 163] on div at bounding box center [715, 170] width 313 height 15
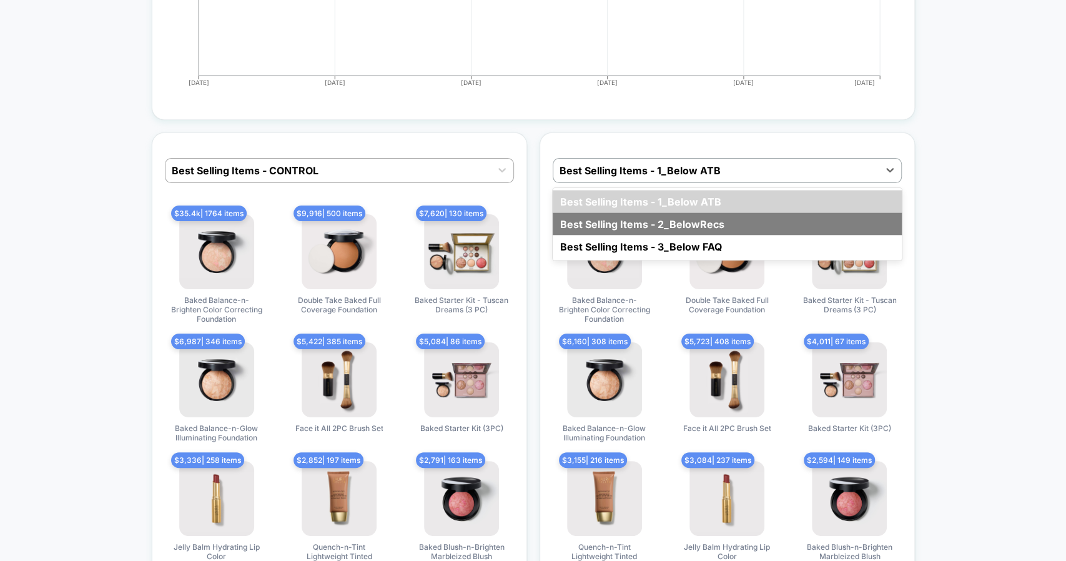
click at [648, 213] on div "Best Selling Items - 2_BelowRecs" at bounding box center [726, 224] width 349 height 22
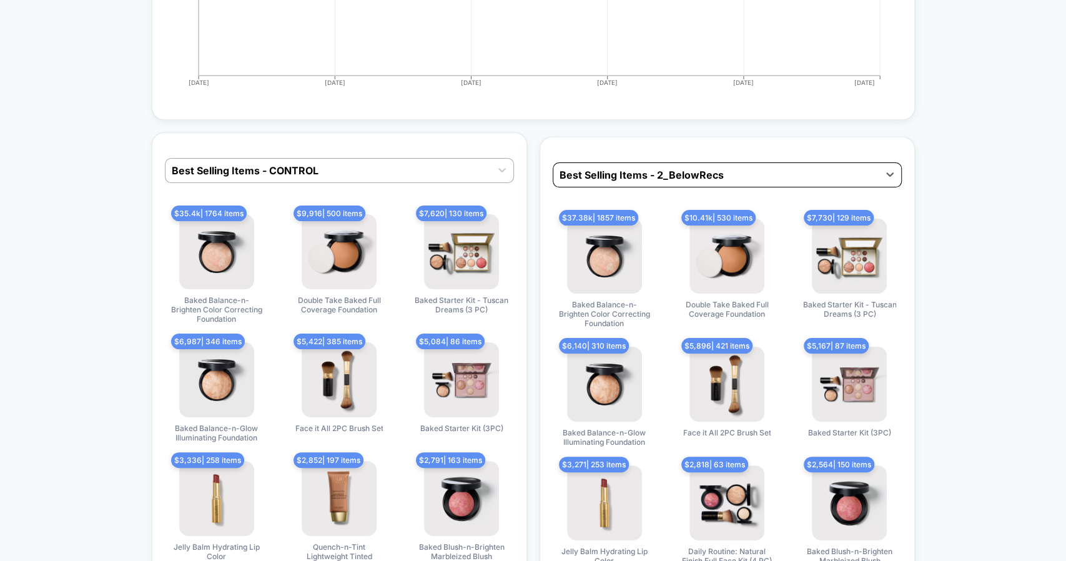
click at [652, 162] on div "Best Selling Items - 2_BelowRecs" at bounding box center [726, 174] width 349 height 25
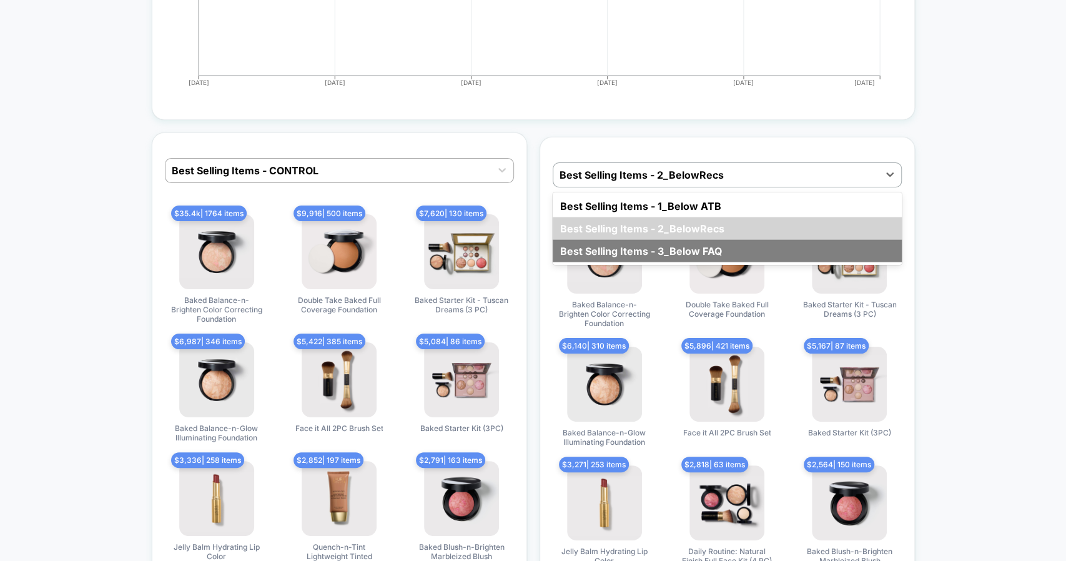
click at [637, 240] on div "Best Selling Items - 3_Below FAQ" at bounding box center [726, 251] width 349 height 22
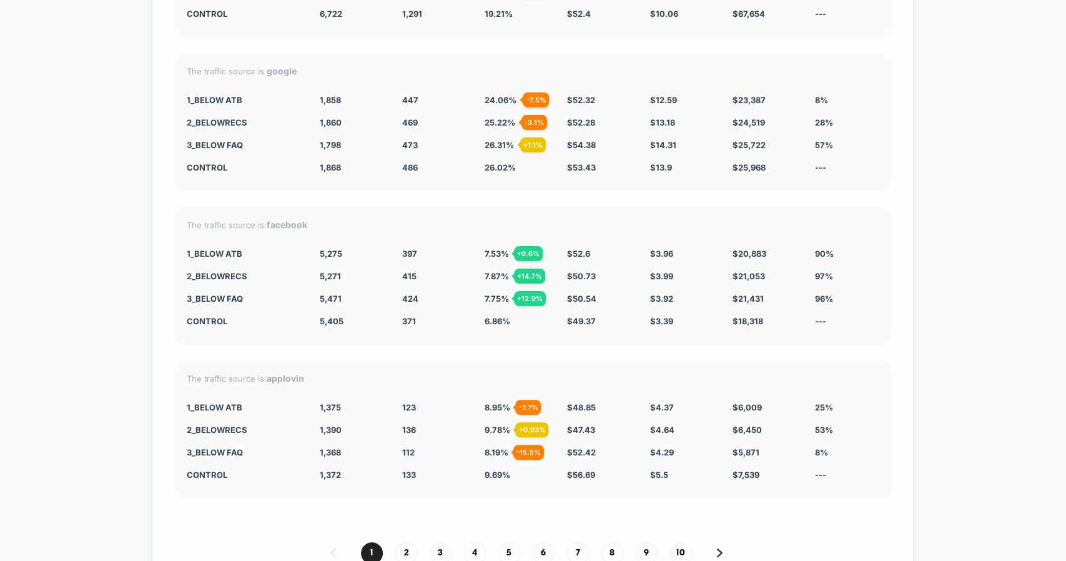
scroll to position [5718, 0]
